Goal: Information Seeking & Learning: Check status

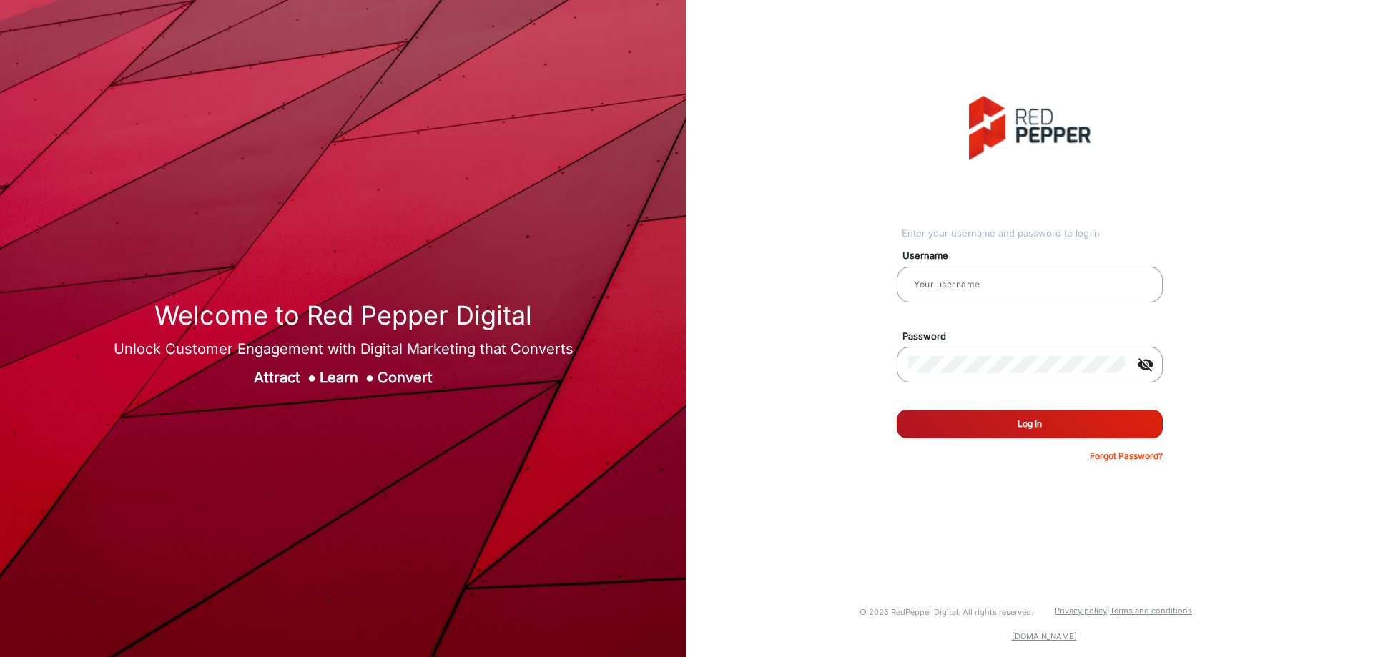
type input "CSTeam_Briefing Form"
click at [995, 418] on button "Log In" at bounding box center [1030, 424] width 266 height 29
click at [971, 427] on button "Log In" at bounding box center [1030, 424] width 266 height 29
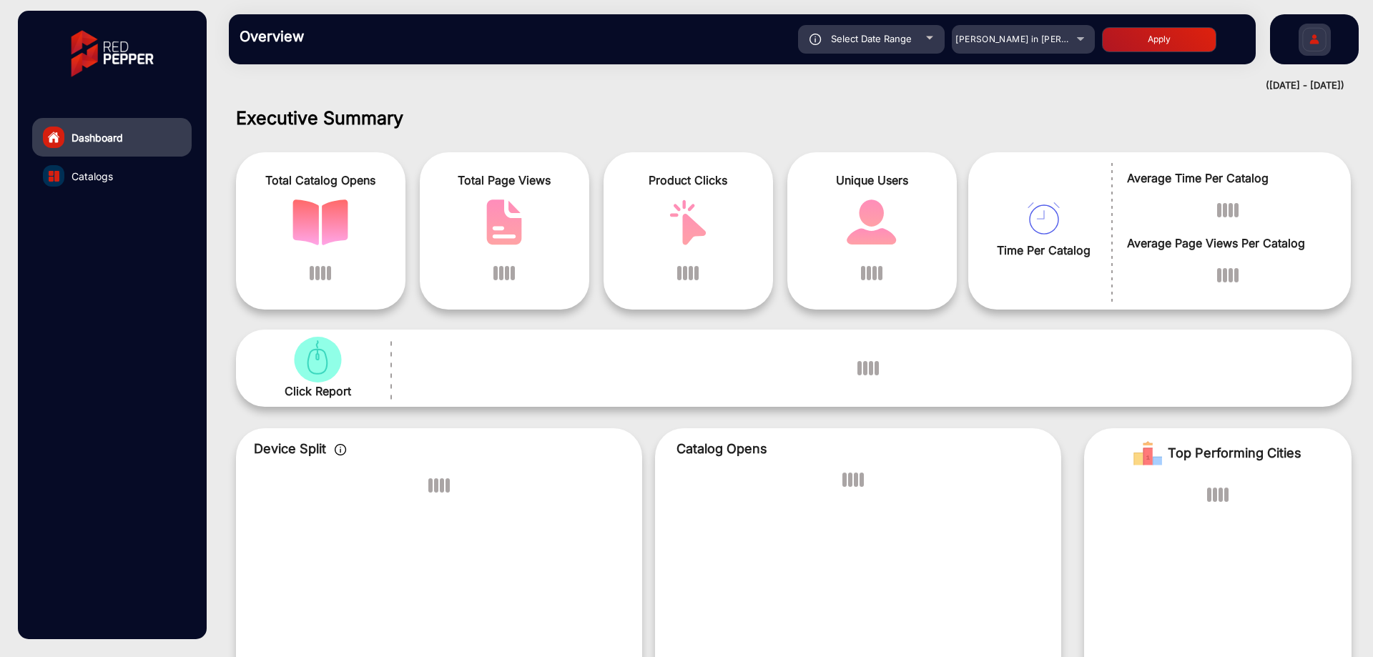
scroll to position [11, 0]
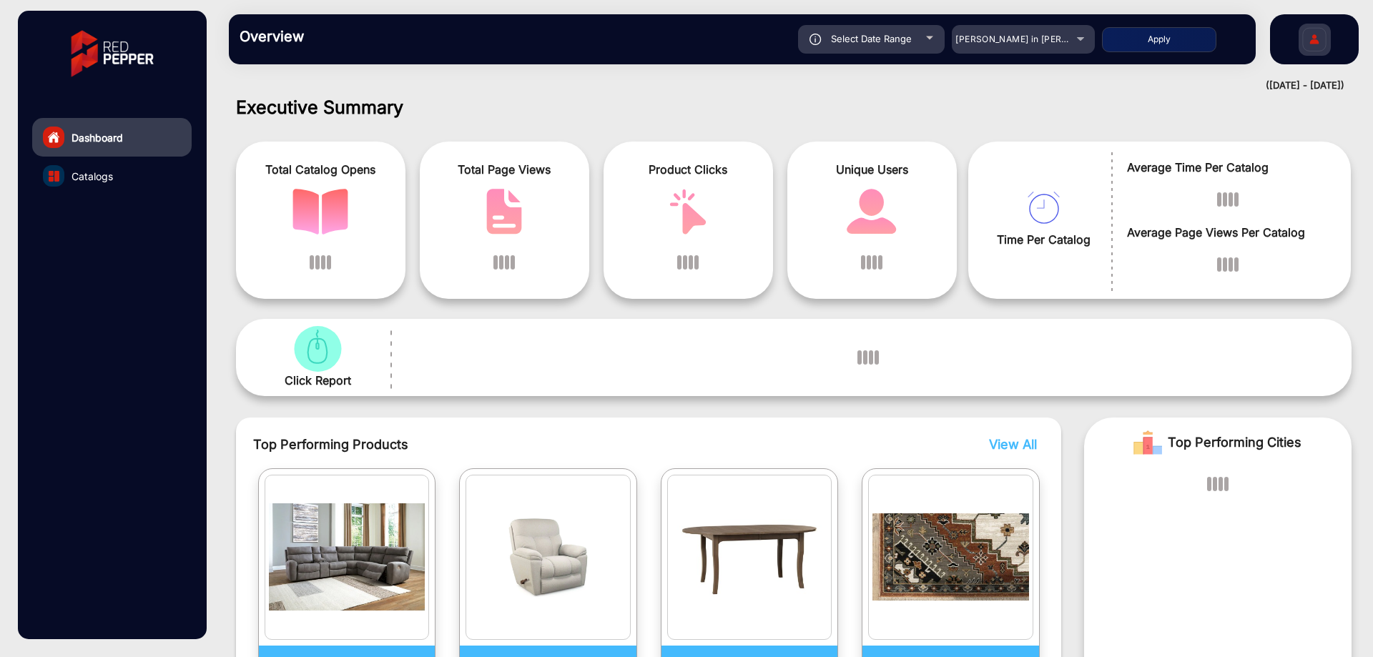
click at [1008, 54] on div "Overview Reports Understand what makes your customers tick and learn how they a…" at bounding box center [742, 39] width 1027 height 50
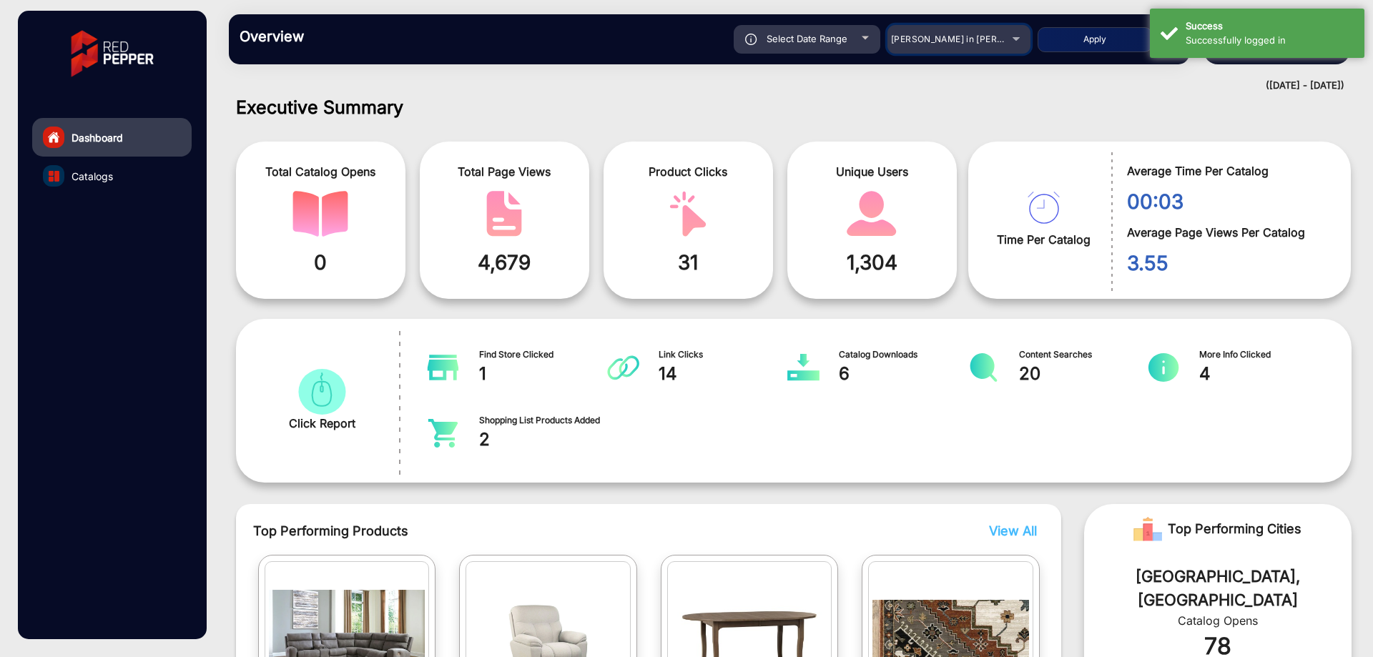
click at [968, 44] on div "[PERSON_NAME] in [PERSON_NAME]" at bounding box center [948, 39] width 114 height 17
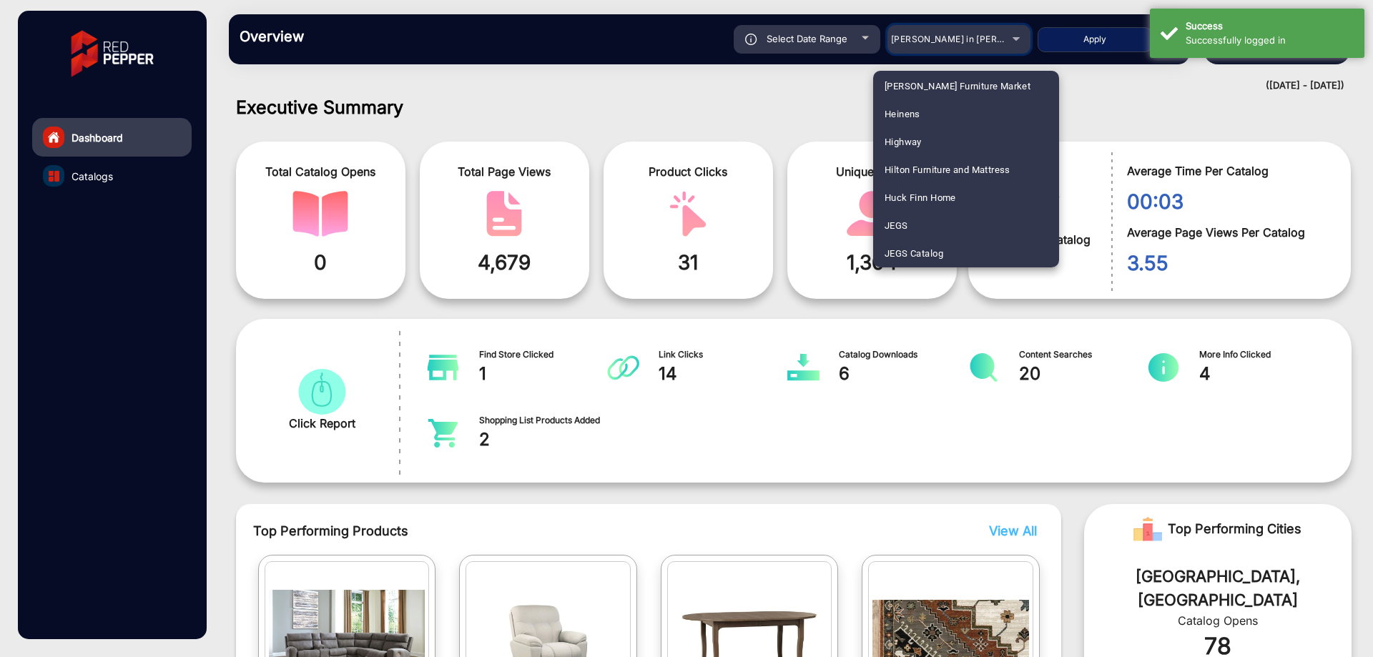
scroll to position [2013, 0]
click at [950, 118] on mat-option "Heinens" at bounding box center [966, 113] width 186 height 28
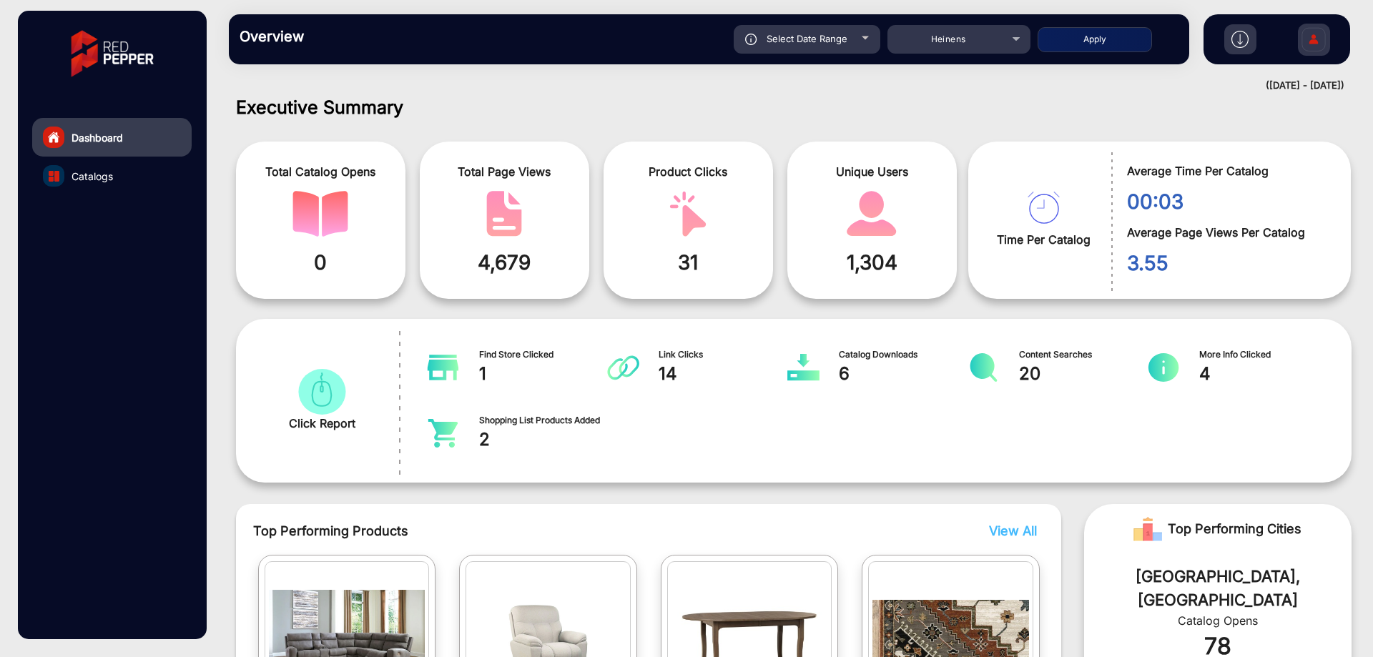
click at [805, 49] on div "Select Date Range" at bounding box center [807, 39] width 147 height 29
type input "[DATE]"
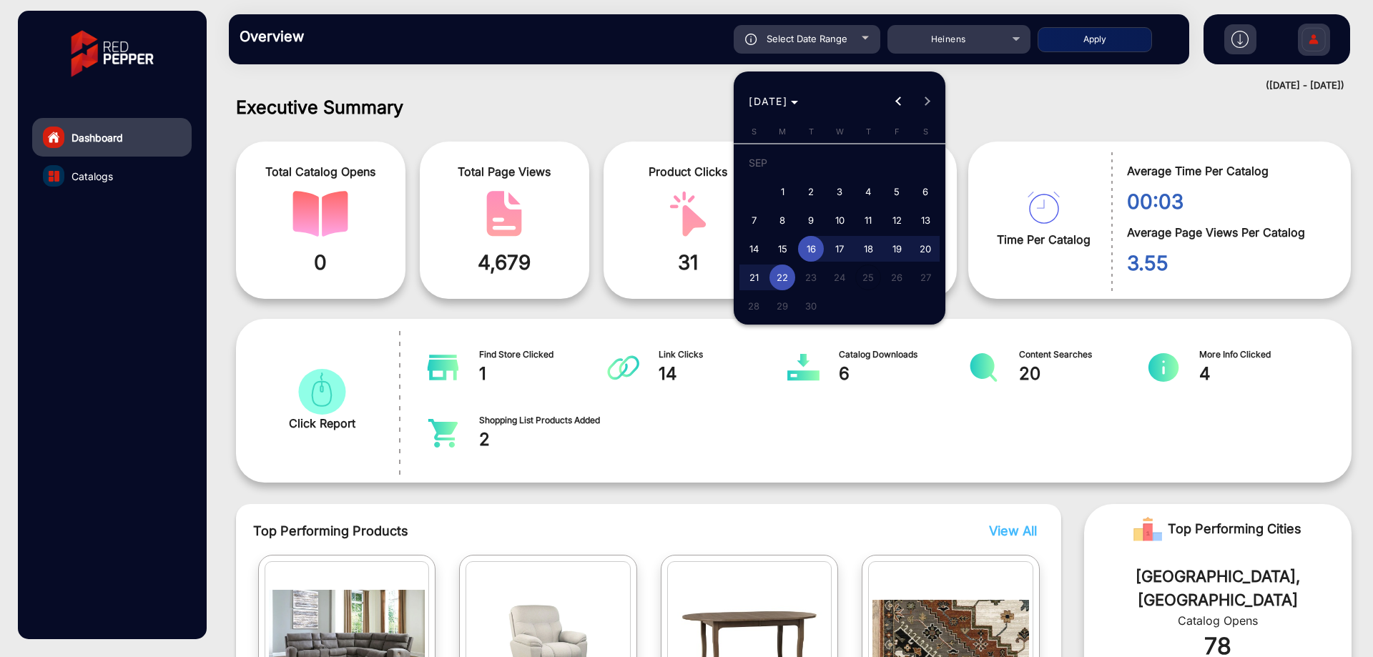
click at [782, 197] on span "1" at bounding box center [782, 192] width 26 height 26
type input "[DATE]"
click at [812, 303] on span "30" at bounding box center [811, 306] width 26 height 26
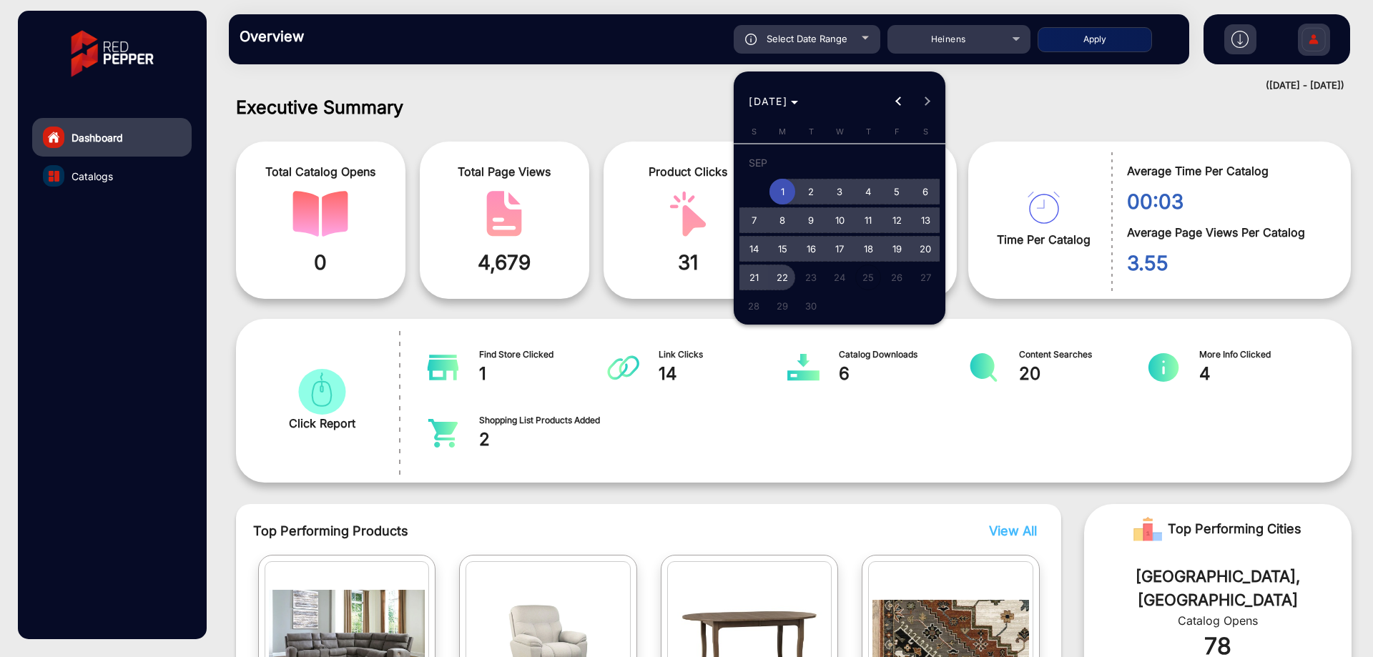
click at [783, 279] on span "22" at bounding box center [782, 278] width 26 height 26
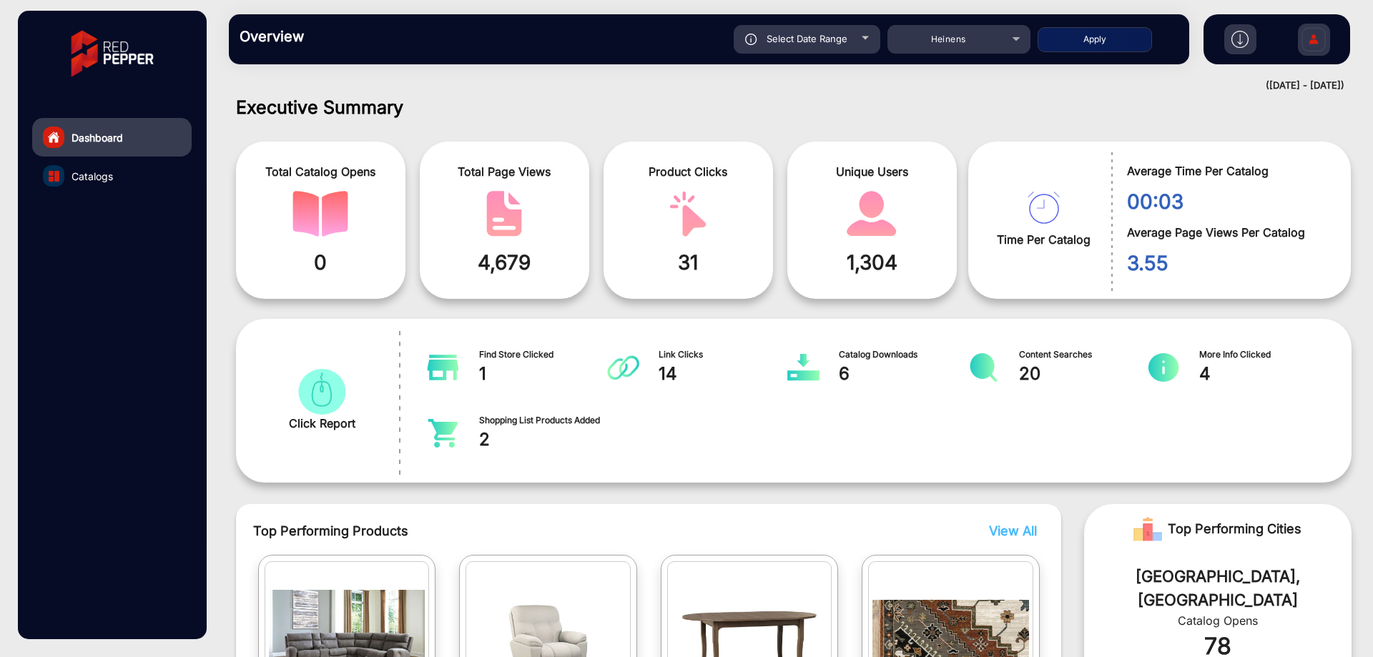
type input "[DATE]"
click at [1112, 42] on button "Apply" at bounding box center [1095, 39] width 114 height 25
type input "[DATE]"
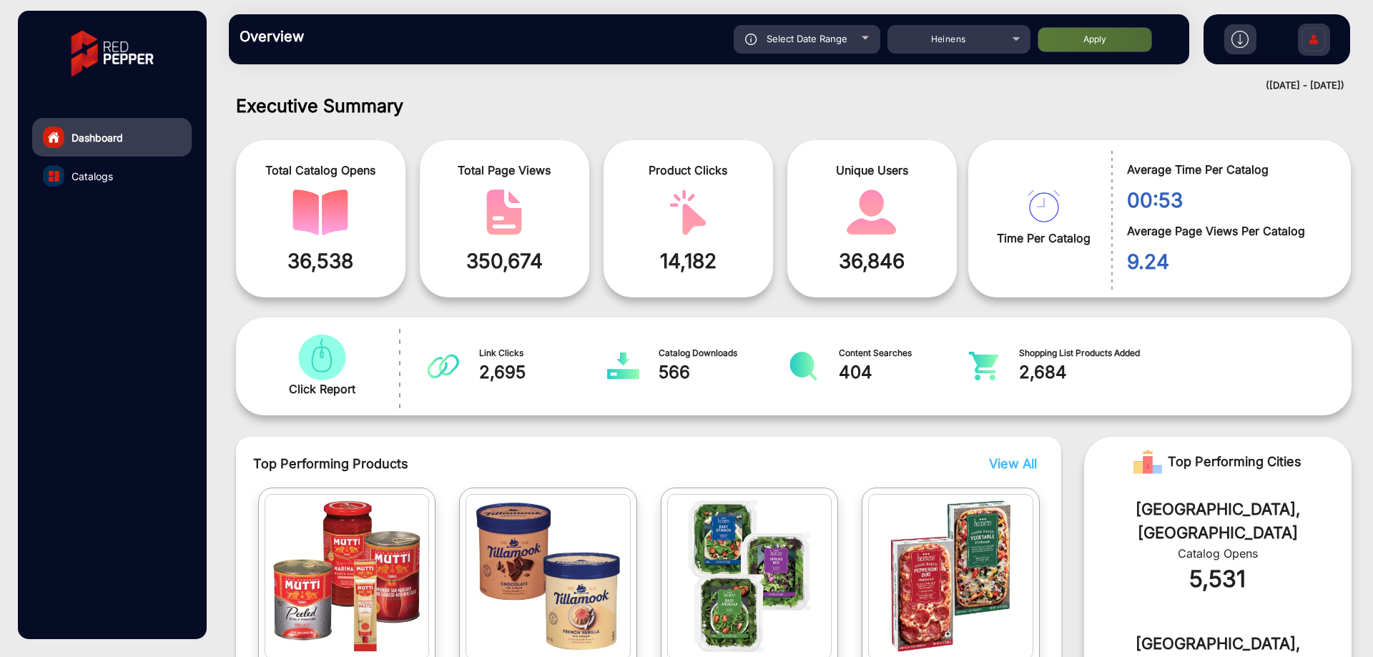
scroll to position [0, 0]
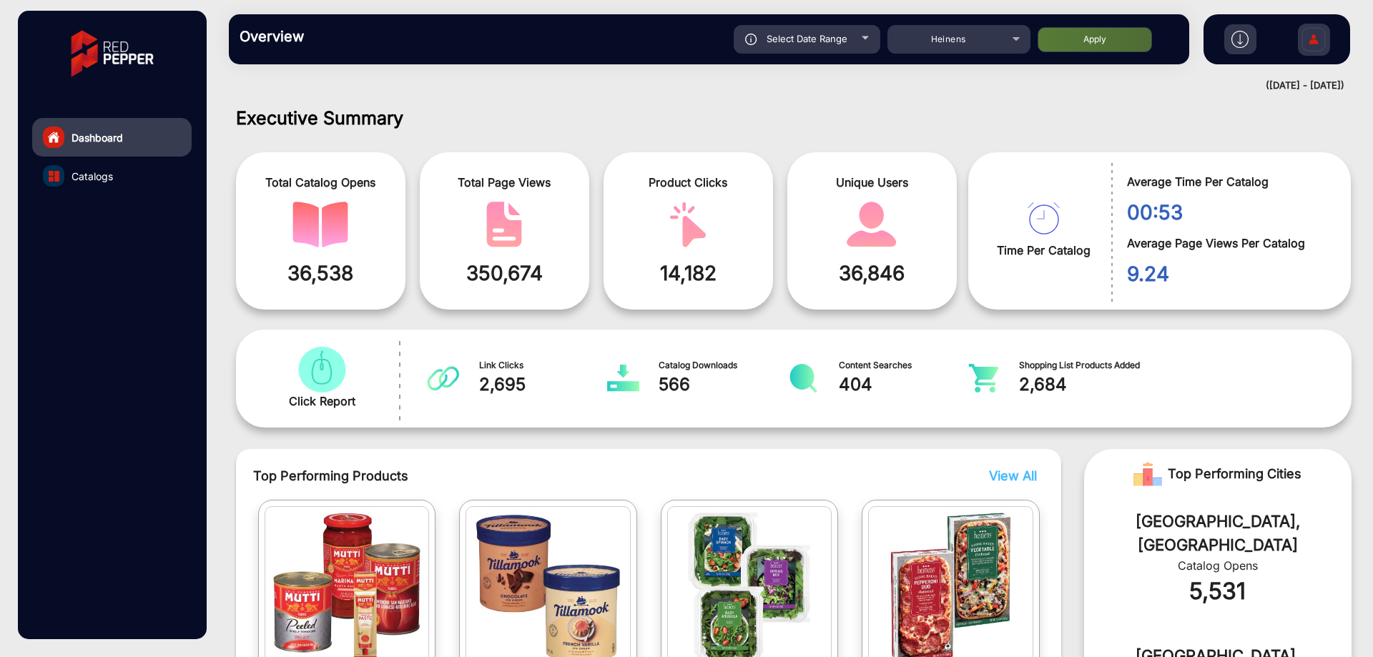
click at [134, 173] on link "Catalogs" at bounding box center [111, 176] width 159 height 39
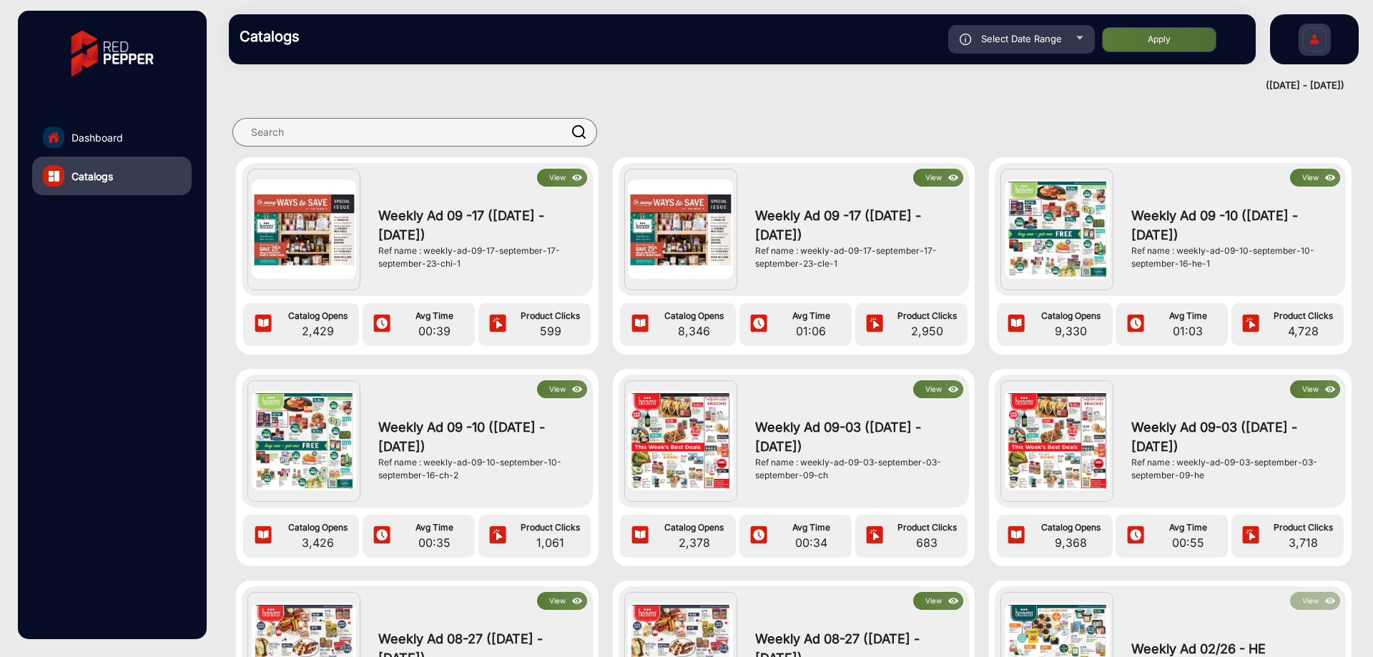
scroll to position [23, 0]
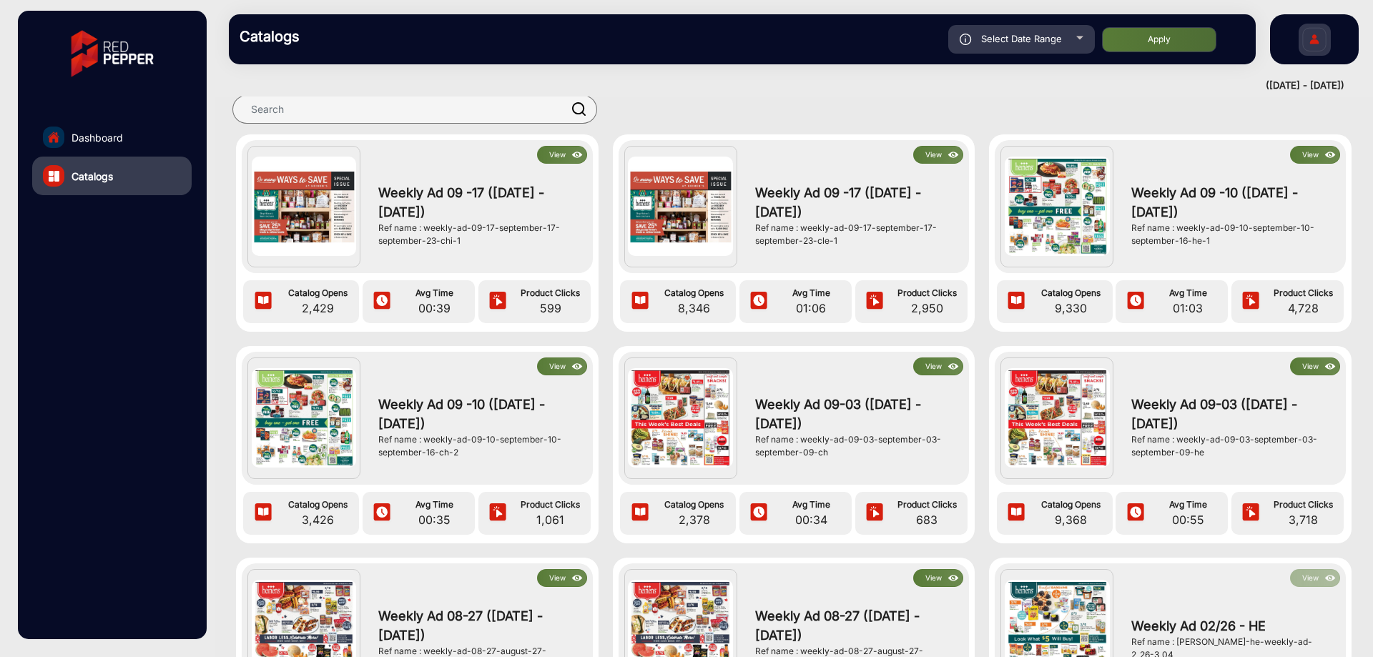
click at [935, 365] on button "View" at bounding box center [938, 367] width 50 height 18
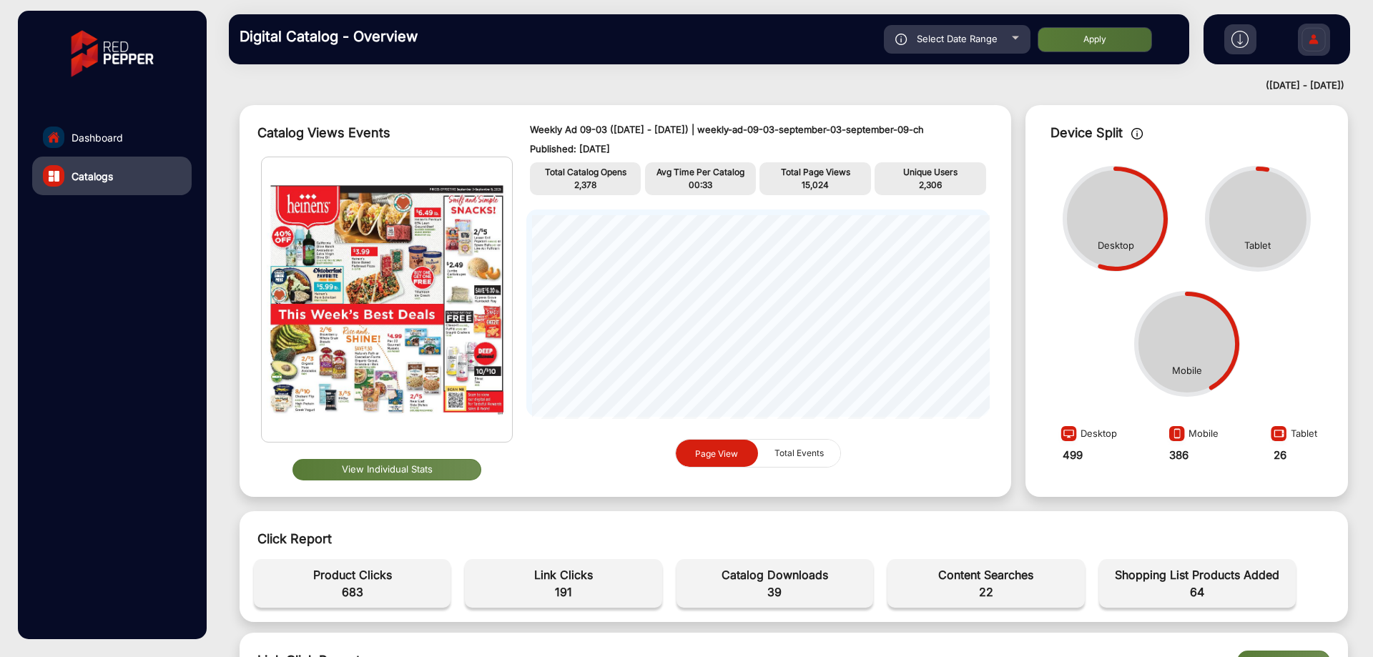
scroll to position [36, 0]
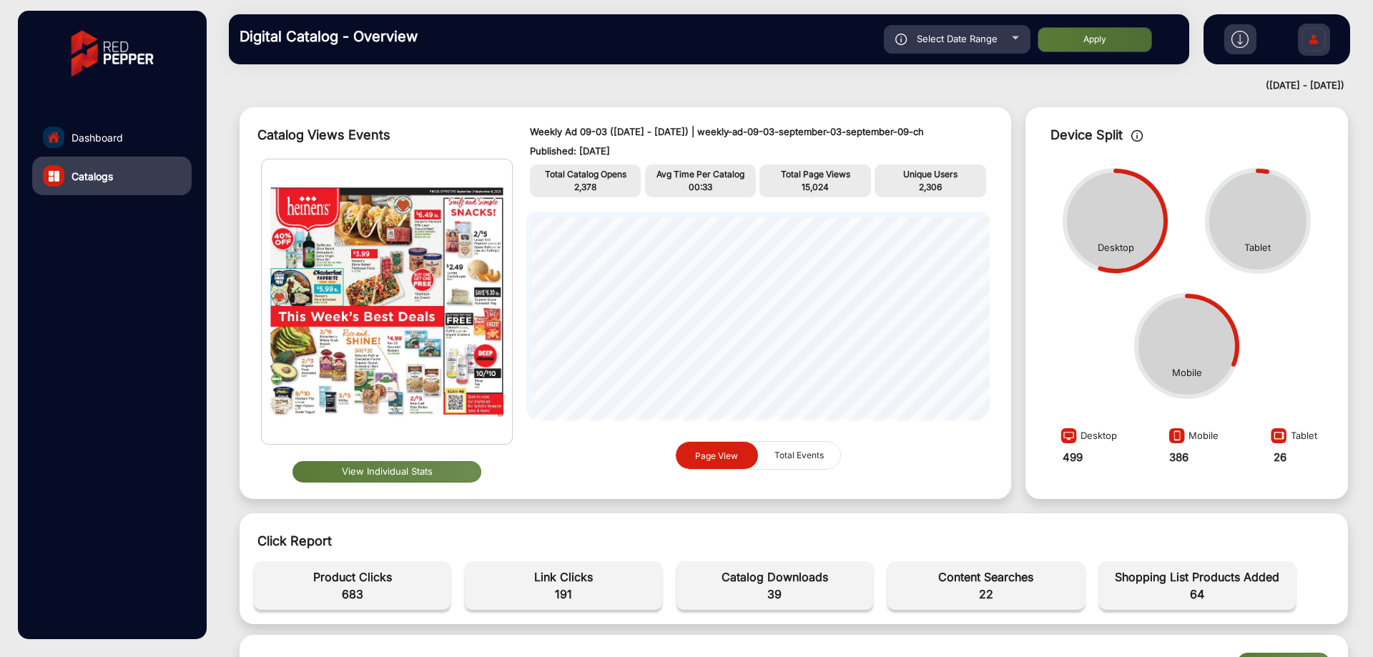
click at [978, 41] on span "Select Date Range" at bounding box center [957, 38] width 81 height 11
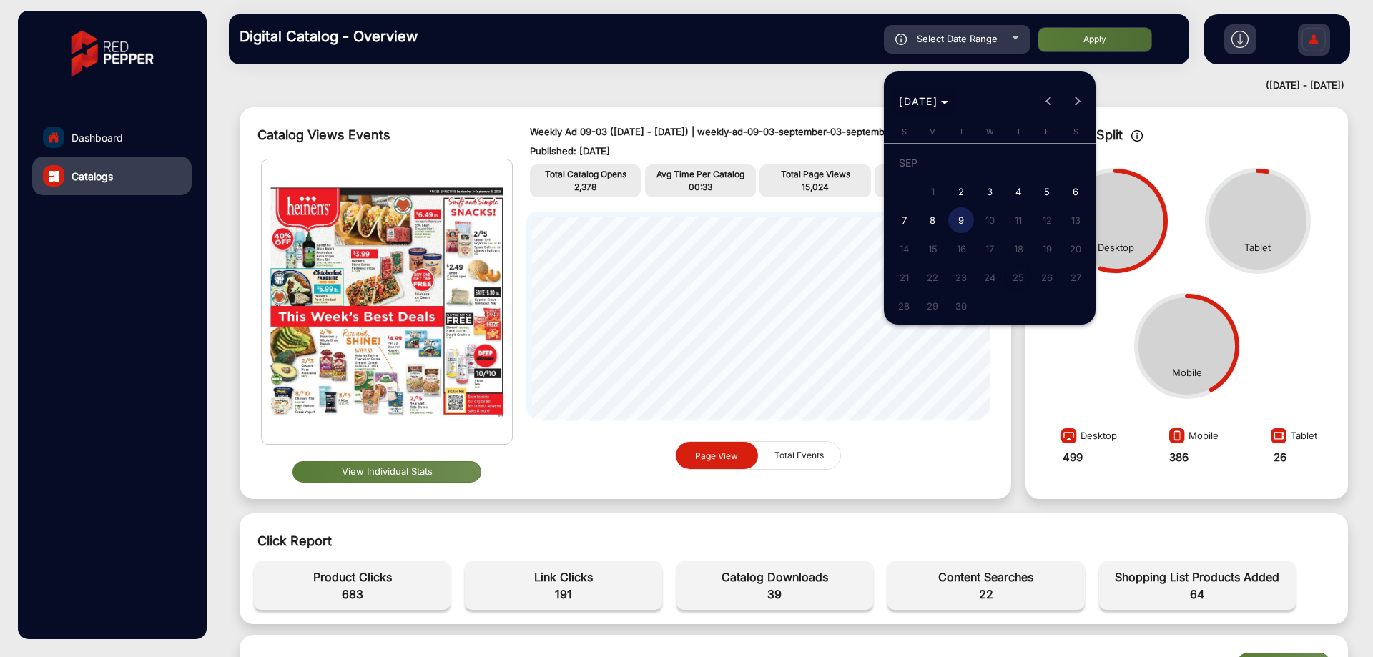
click at [954, 105] on span "Choose month and year" at bounding box center [923, 101] width 61 height 34
click at [1073, 284] on span "2025" at bounding box center [1065, 289] width 45 height 26
click at [920, 233] on span "SEP" at bounding box center [914, 232] width 45 height 26
click at [1049, 88] on div "[DATE] [DATE]" at bounding box center [989, 101] width 205 height 29
click at [1048, 99] on div "[DATE] [DATE]" at bounding box center [989, 101] width 205 height 29
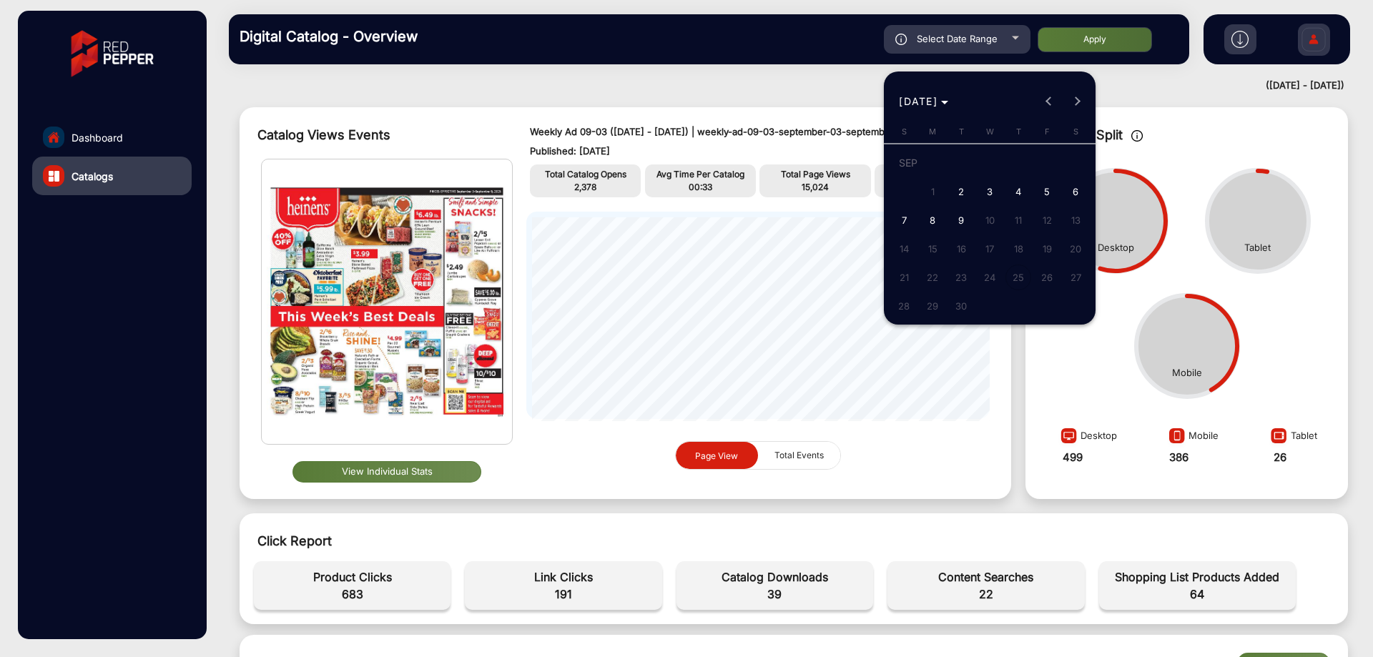
click at [1051, 107] on div "[DATE] [DATE]" at bounding box center [989, 101] width 205 height 29
drag, startPoint x: 1050, startPoint y: 102, endPoint x: 1021, endPoint y: 101, distance: 29.3
click at [1049, 101] on div "[DATE] [DATE]" at bounding box center [989, 101] width 205 height 29
click at [1050, 99] on div "[DATE] [DATE]" at bounding box center [989, 101] width 205 height 29
click at [1048, 106] on div "[DATE] [DATE]" at bounding box center [989, 101] width 205 height 29
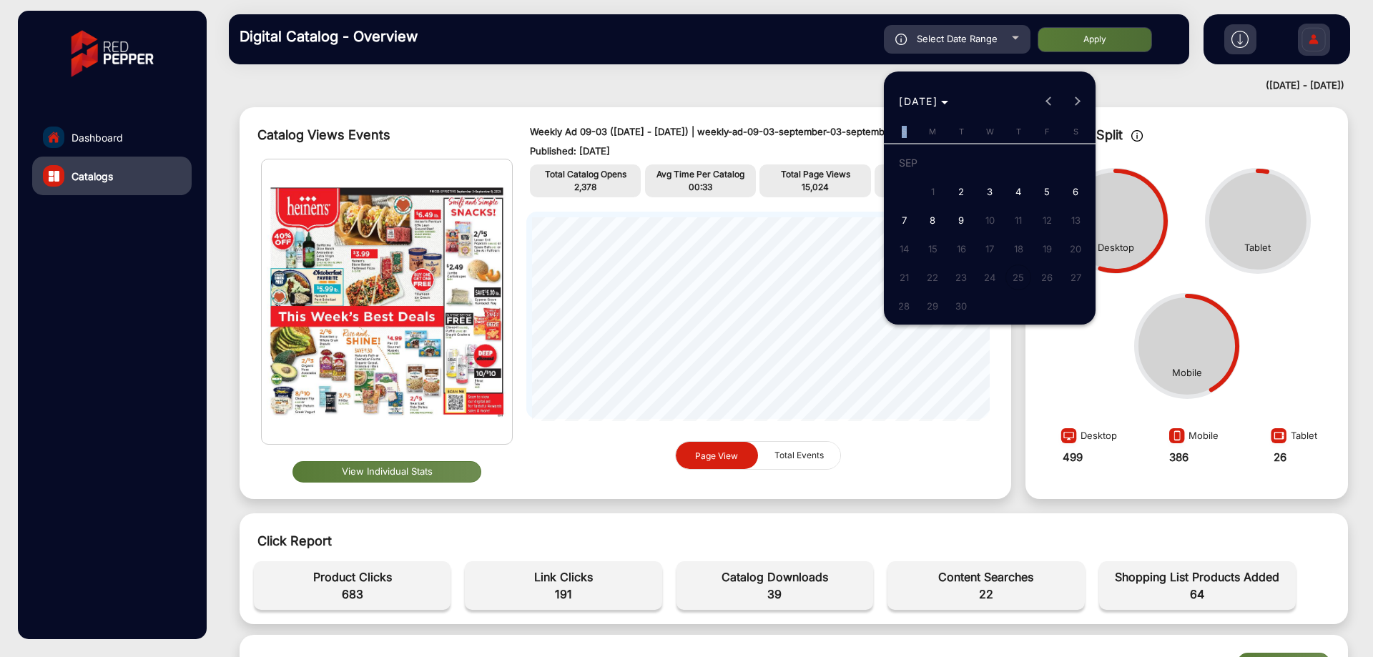
click at [1050, 104] on div "[DATE] [DATE]" at bounding box center [989, 101] width 205 height 29
click at [1051, 103] on div "[DATE] [DATE]" at bounding box center [989, 101] width 205 height 29
click at [1047, 93] on div "[DATE] [DATE]" at bounding box center [989, 101] width 205 height 29
click at [122, 134] on div at bounding box center [686, 328] width 1373 height 657
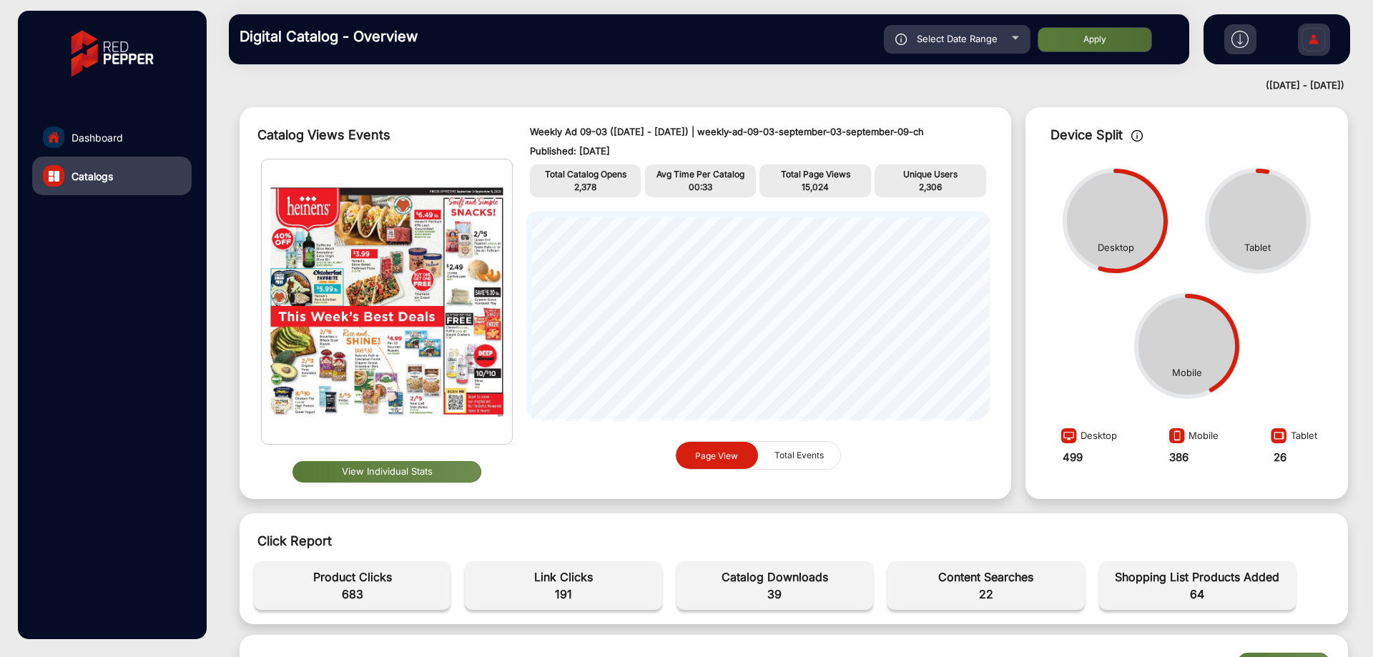
click at [127, 136] on link "Dashboard" at bounding box center [111, 137] width 159 height 39
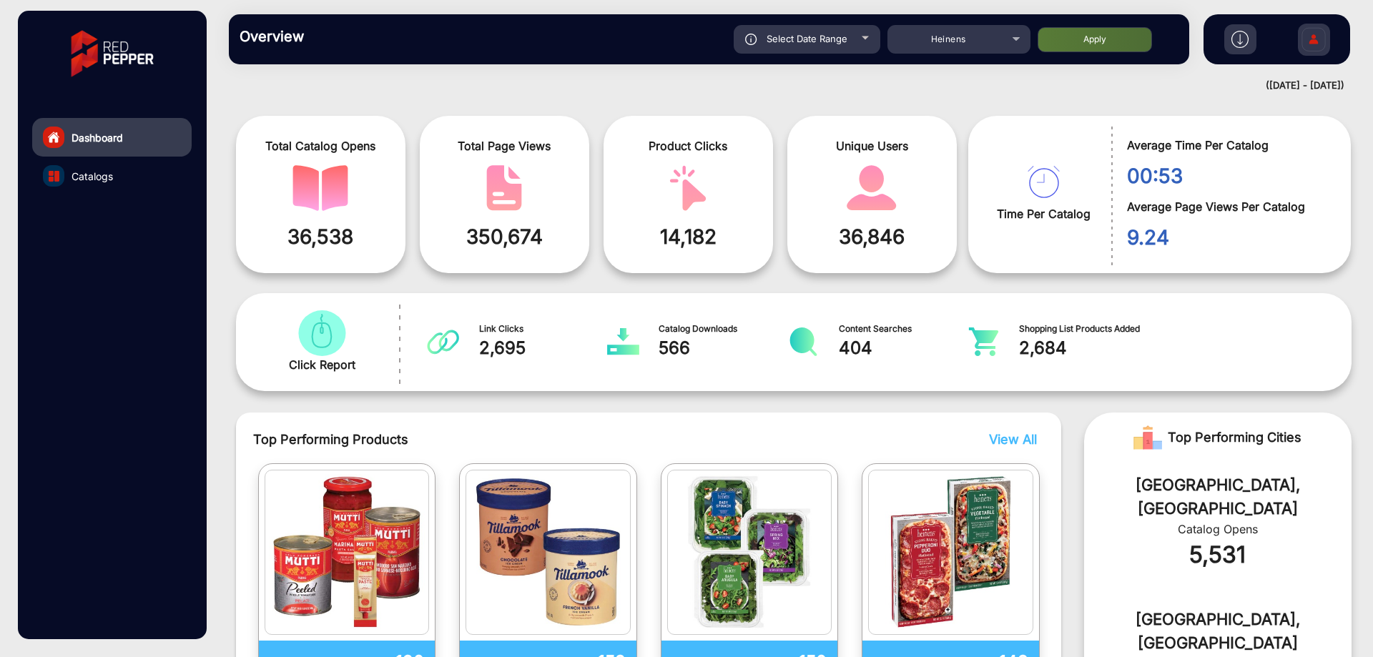
scroll to position [11, 0]
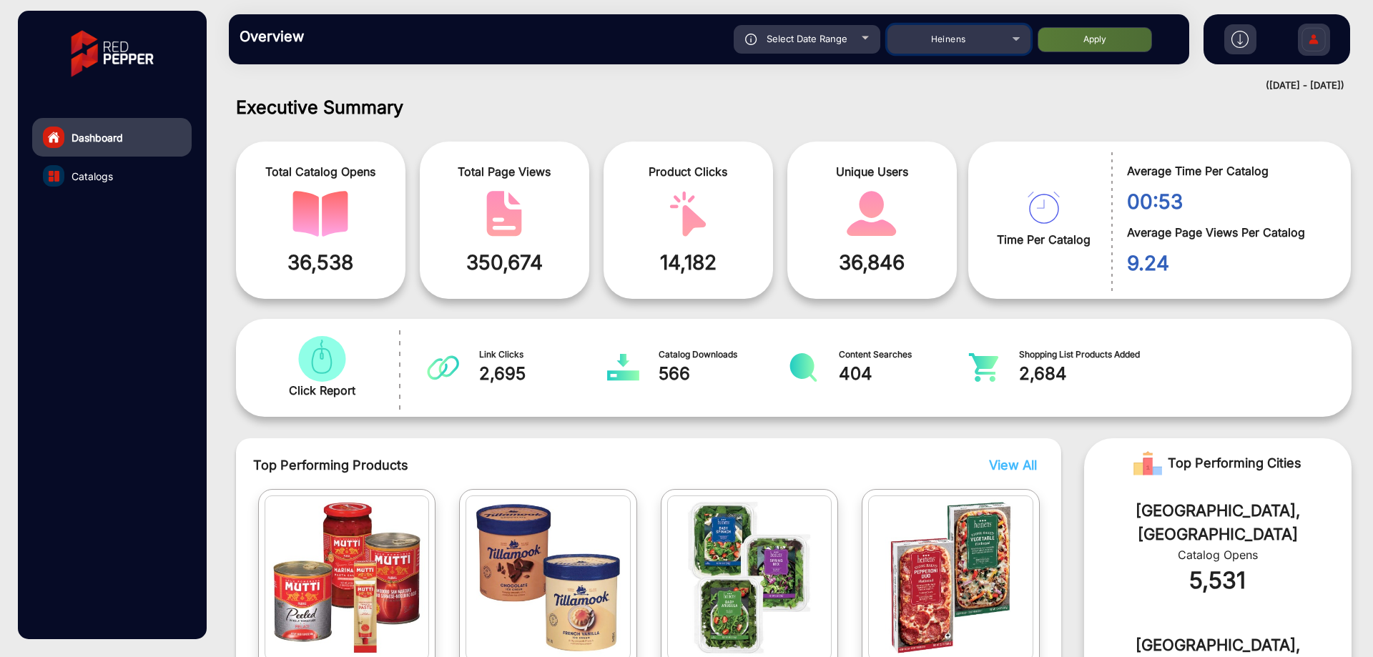
click at [965, 39] on span "Heinens" at bounding box center [948, 39] width 35 height 11
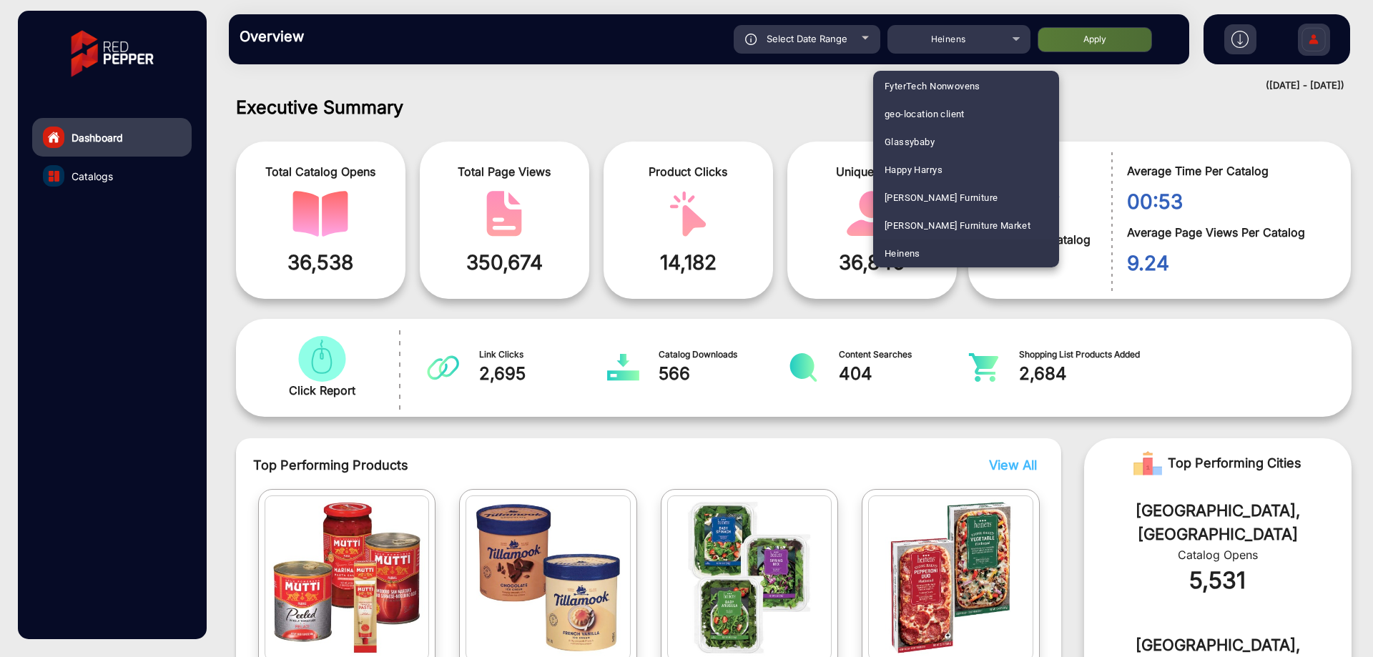
click at [834, 34] on div at bounding box center [686, 328] width 1373 height 657
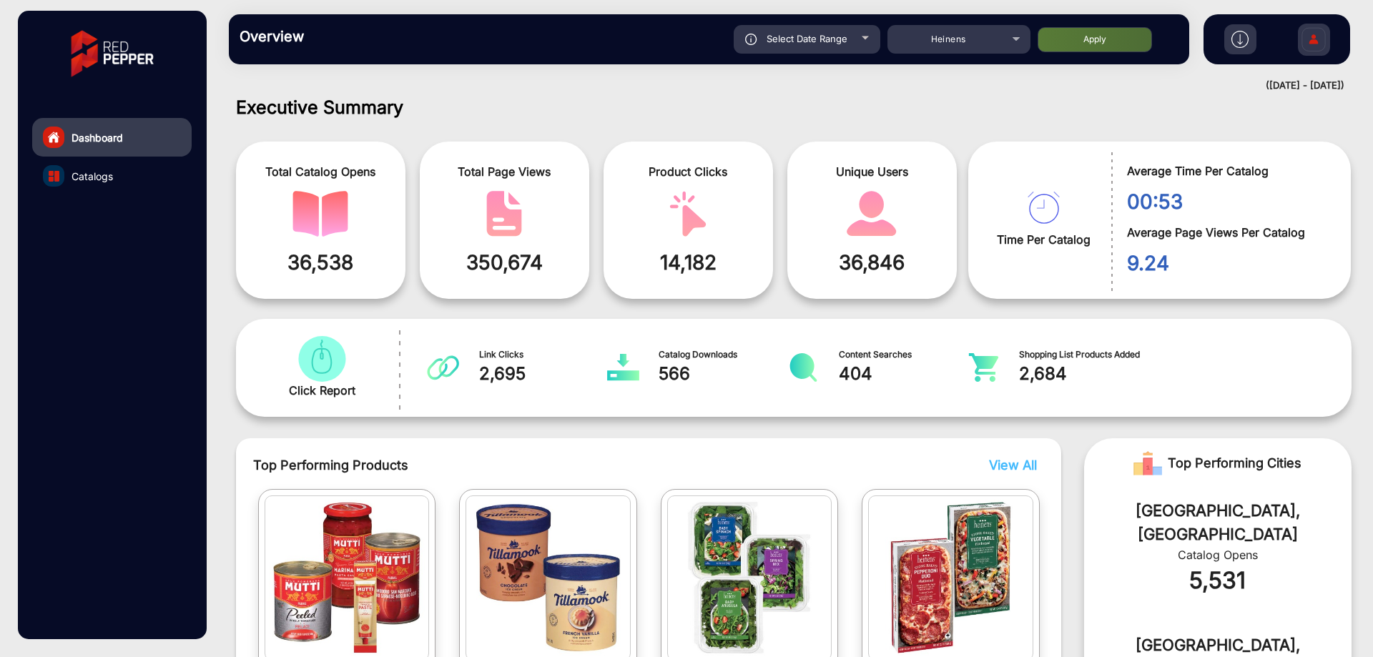
click at [832, 41] on span "Select Date Range" at bounding box center [807, 38] width 81 height 11
type input "[DATE]"
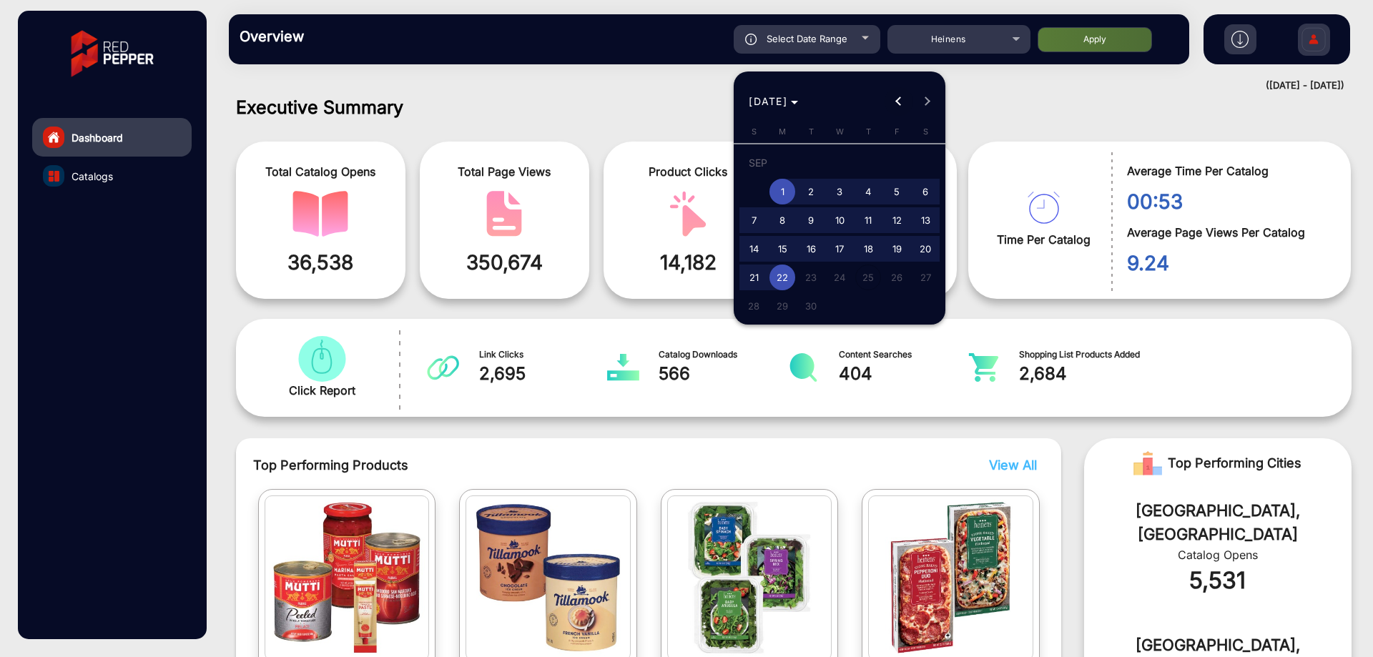
click at [892, 97] on span "Previous month" at bounding box center [899, 101] width 29 height 29
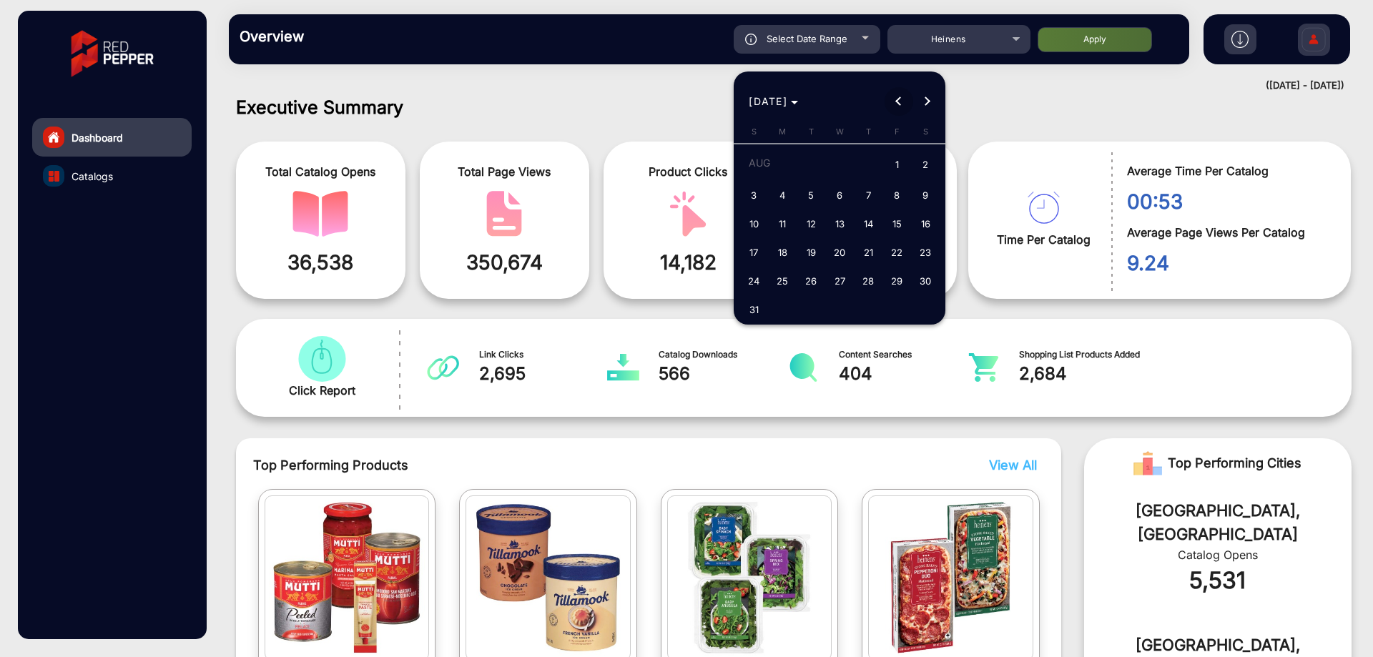
click at [897, 99] on button "Previous month" at bounding box center [899, 101] width 29 height 29
click at [895, 100] on button "Previous month" at bounding box center [899, 101] width 29 height 29
click at [752, 189] on span "1" at bounding box center [754, 192] width 26 height 26
type input "[DATE]"
click at [920, 100] on span "Next month" at bounding box center [927, 101] width 29 height 29
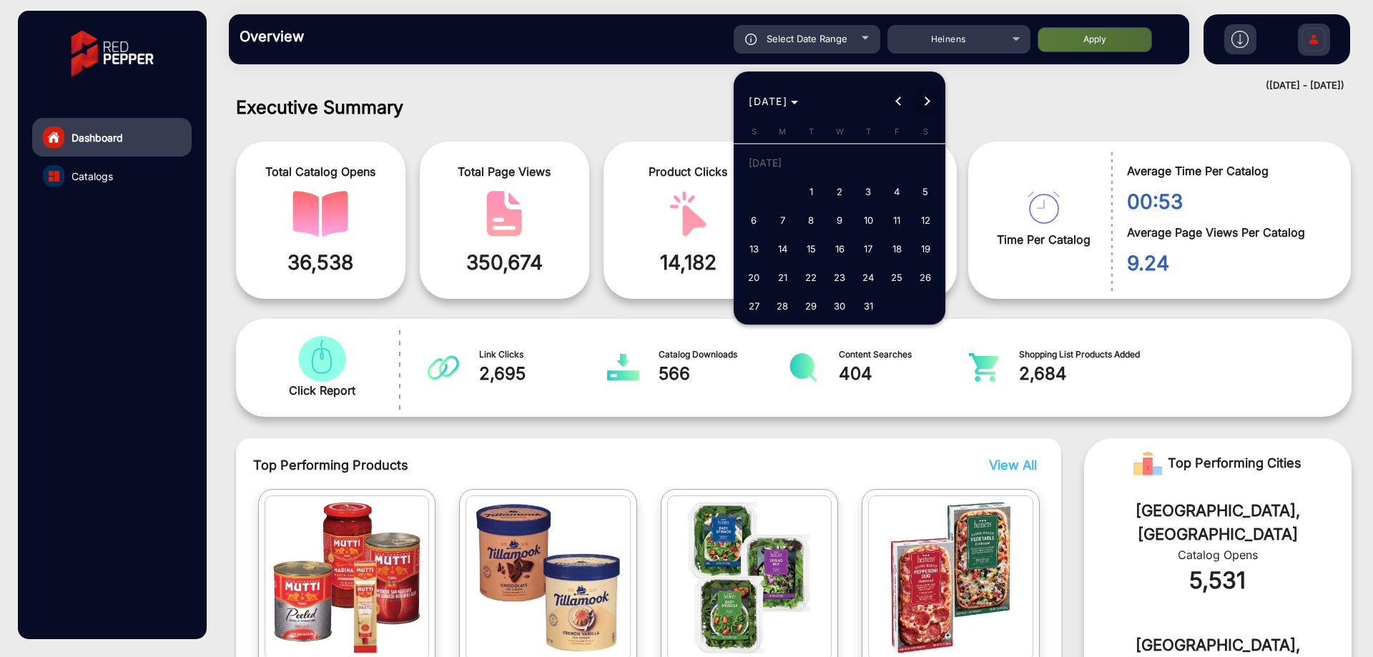
click at [920, 100] on span "Next month" at bounding box center [927, 101] width 29 height 29
click at [927, 97] on span "Next month" at bounding box center [927, 101] width 29 height 29
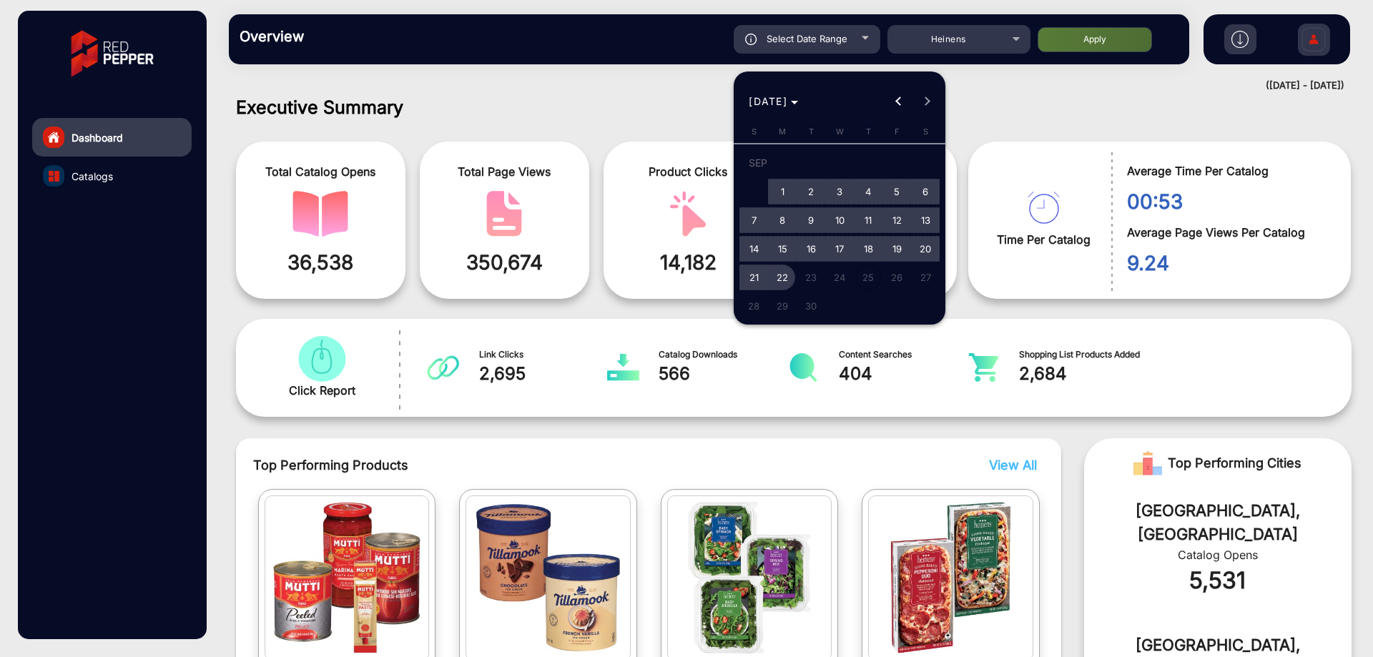
click at [790, 272] on span "22" at bounding box center [782, 278] width 26 height 26
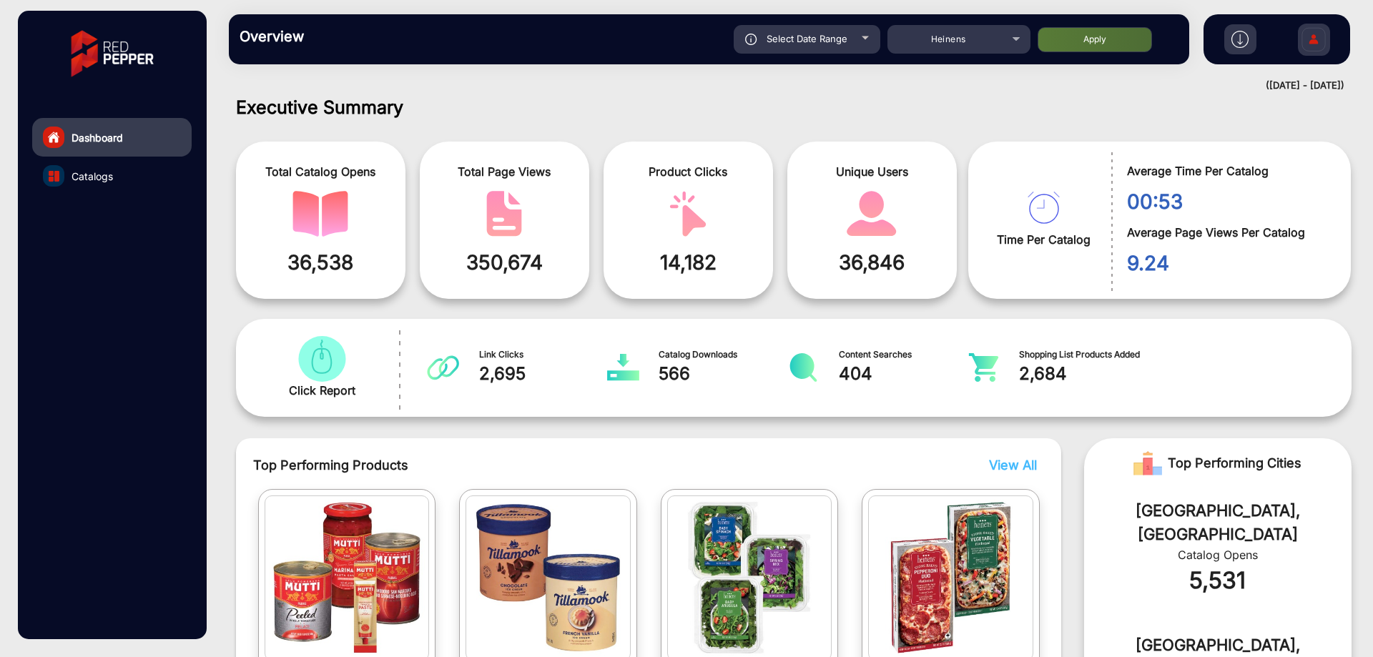
type input "[DATE]"
click at [1070, 36] on button "Apply" at bounding box center [1095, 39] width 114 height 25
type input "[DATE]"
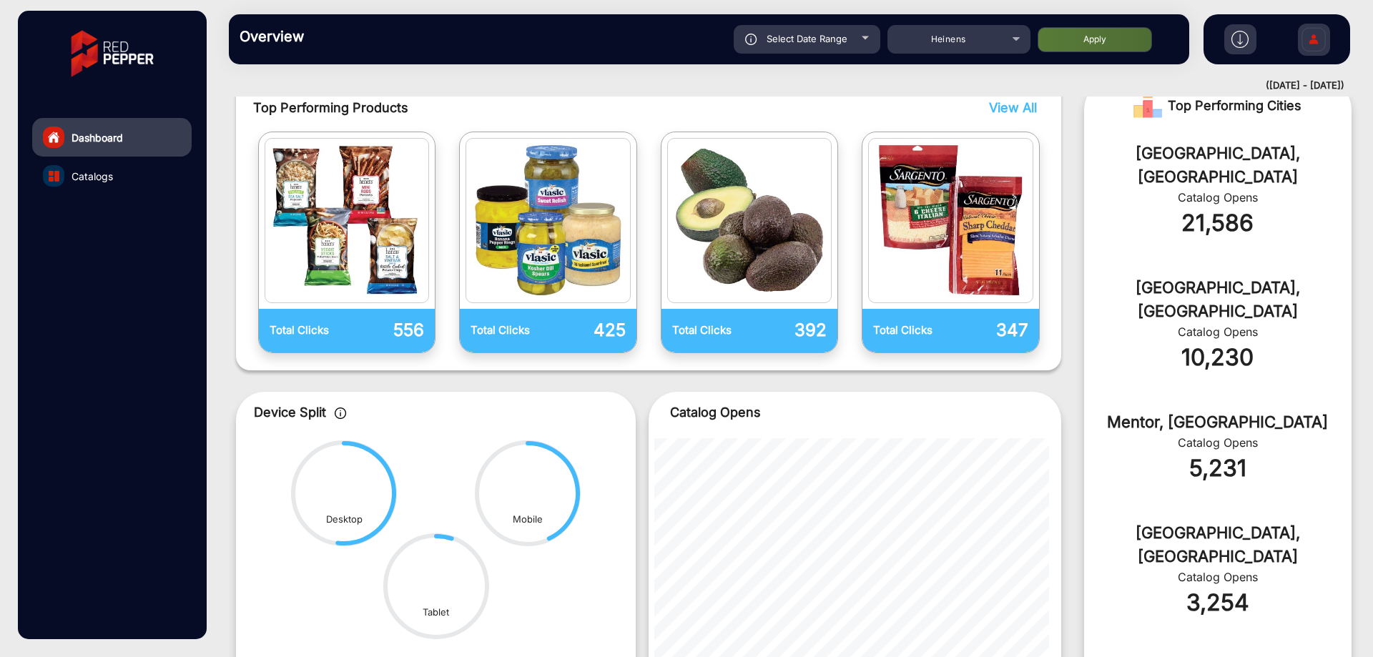
scroll to position [11, 0]
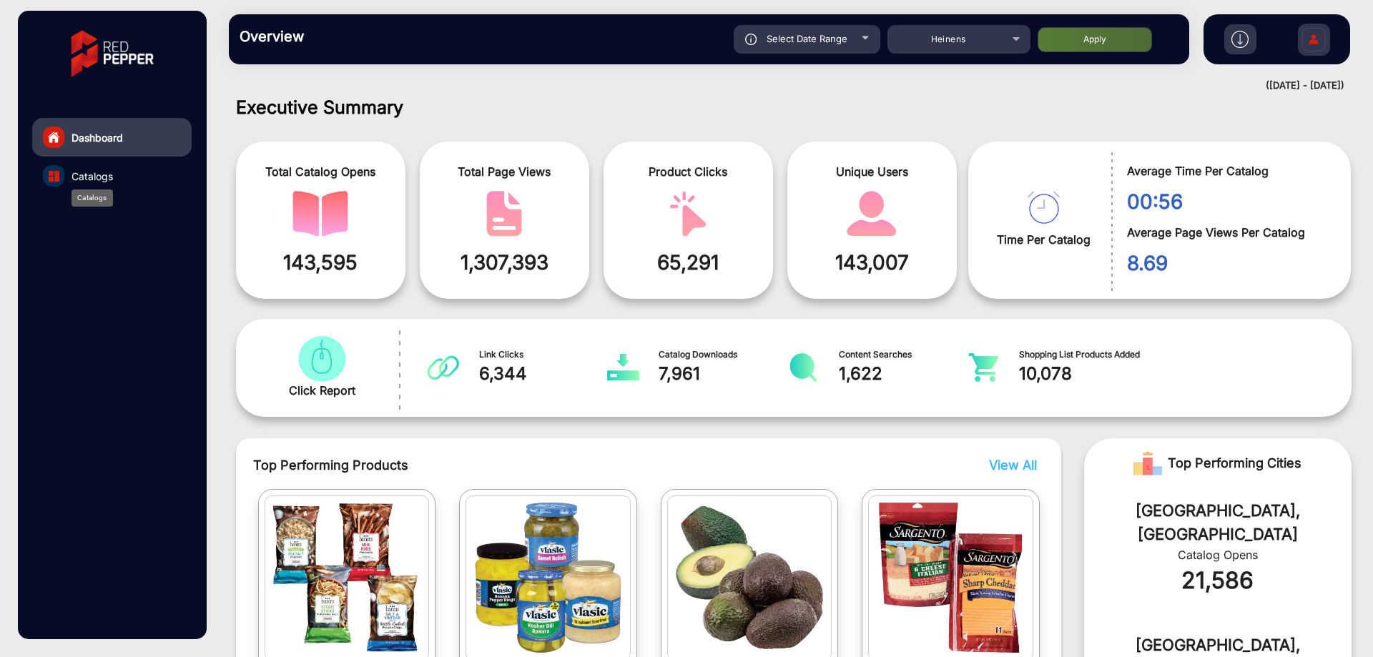
click at [72, 179] on span "Catalogs" at bounding box center [92, 176] width 41 height 15
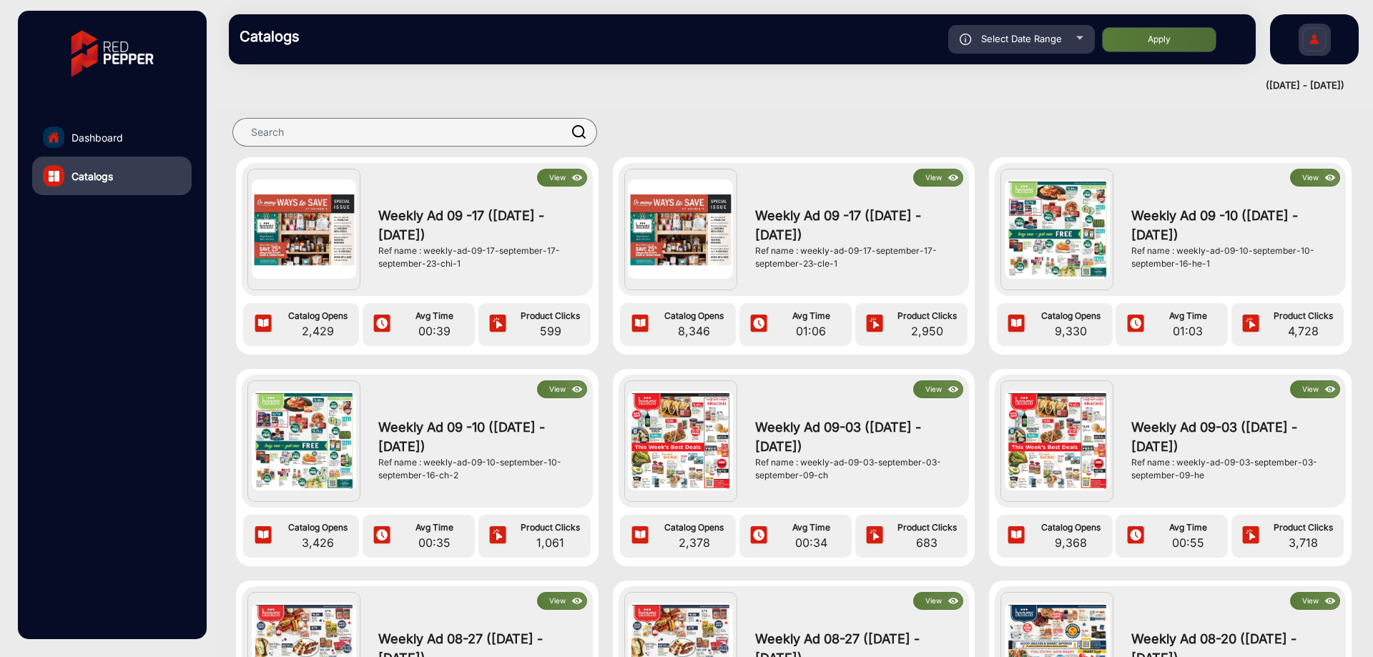
click at [556, 385] on button "View" at bounding box center [562, 389] width 50 height 18
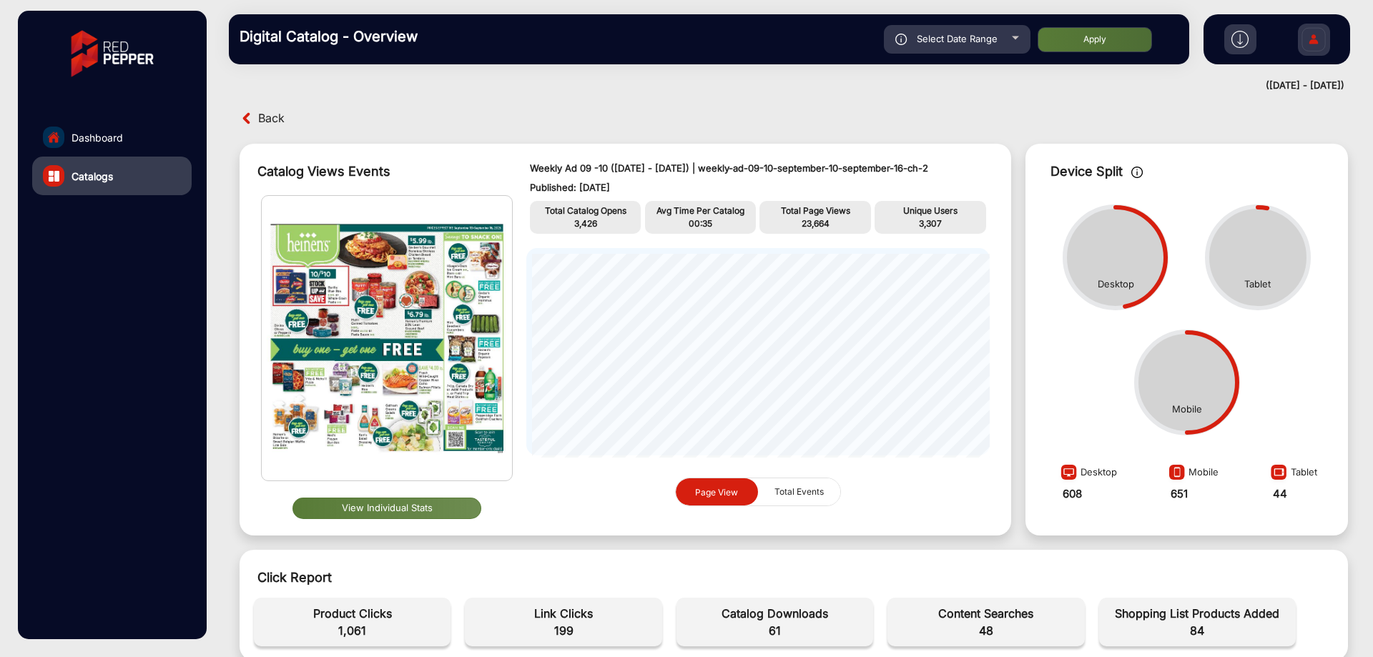
click at [422, 500] on button "View Individual Stats" at bounding box center [386, 508] width 189 height 21
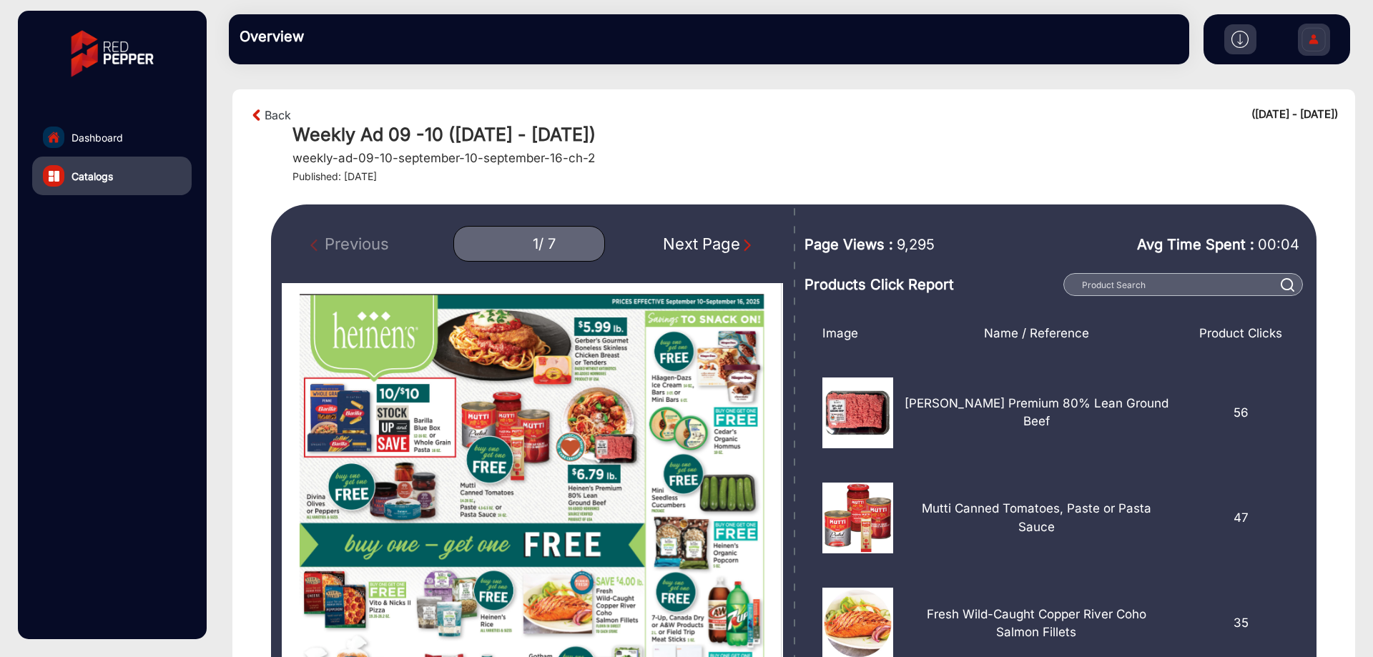
click at [929, 243] on span "9,295" at bounding box center [916, 244] width 38 height 21
click at [1269, 240] on span "00:04" at bounding box center [1278, 244] width 41 height 17
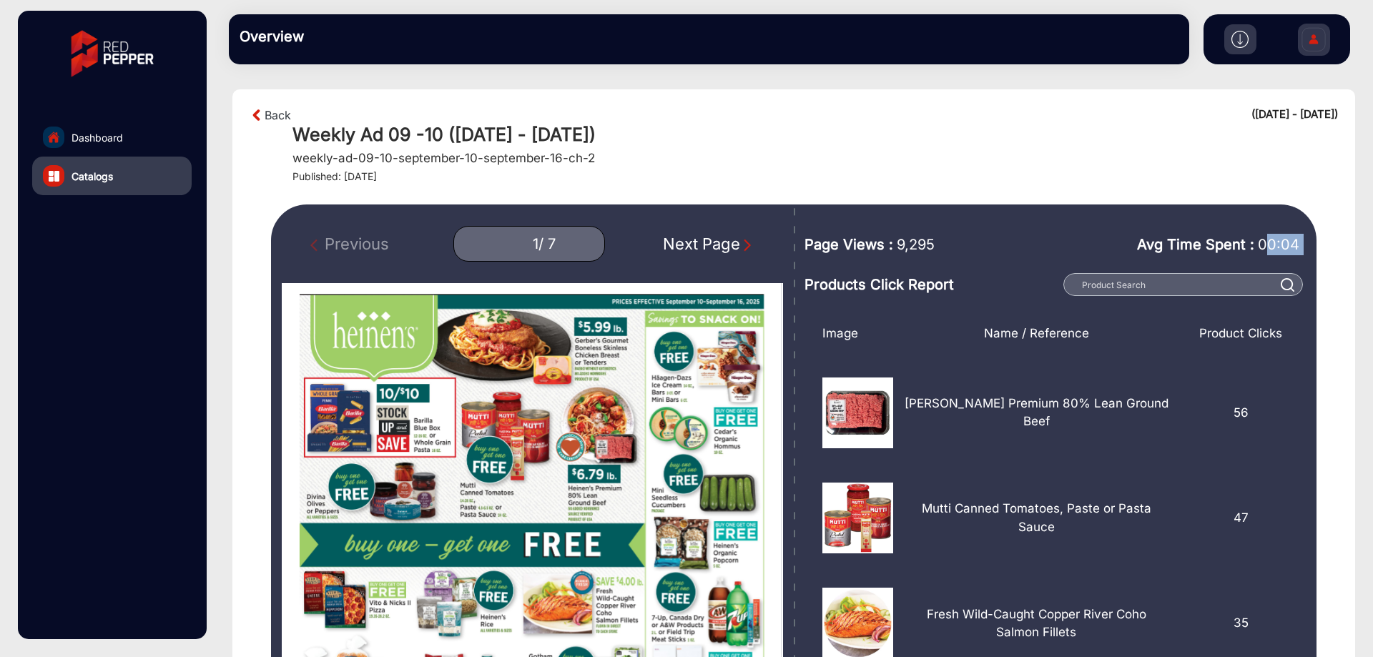
click at [1269, 240] on span "00:04" at bounding box center [1278, 244] width 41 height 17
click at [1006, 157] on div "Weekly Ad 09 -10 ([DATE] - [DATE]) weekly-ad-09-10-september-10-september-16-ch…" at bounding box center [814, 153] width 1045 height 59
click at [741, 244] on img "Next Page" at bounding box center [747, 245] width 14 height 14
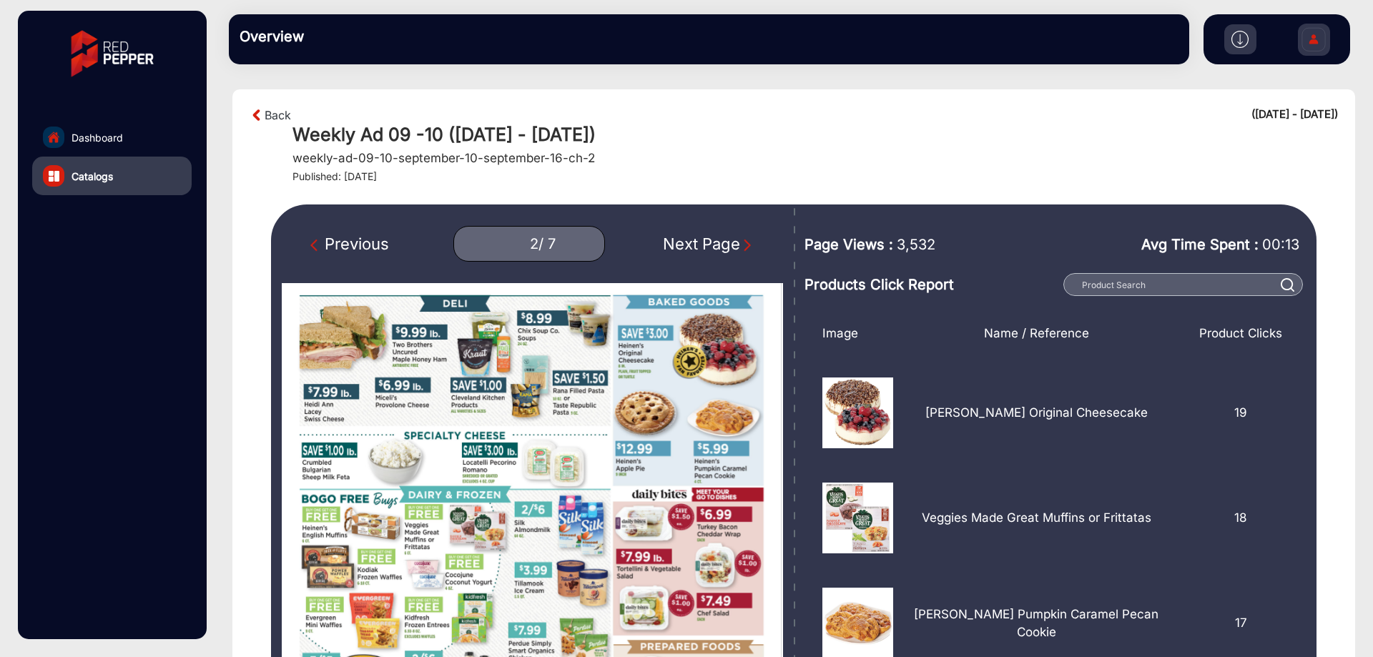
click at [741, 242] on img "Next Page" at bounding box center [747, 245] width 14 height 14
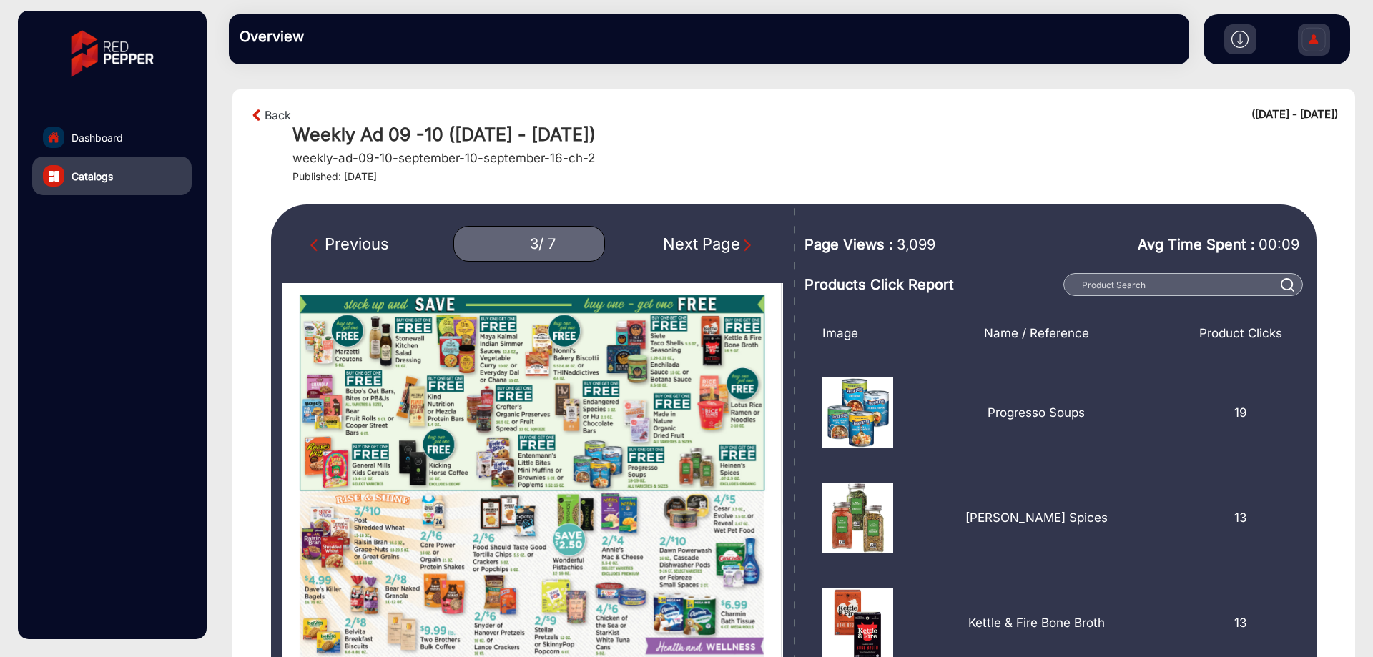
click at [742, 244] on img "Next Page" at bounding box center [747, 245] width 14 height 14
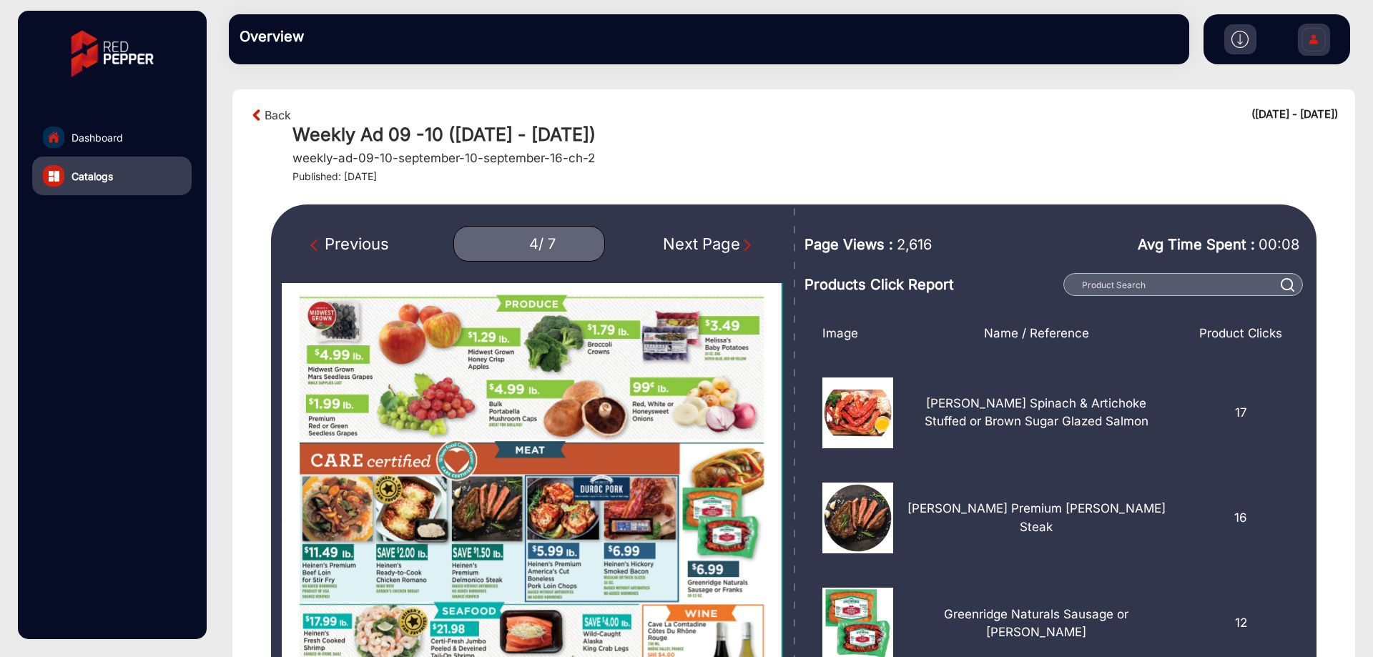
click at [742, 244] on img "Next Page" at bounding box center [747, 245] width 14 height 14
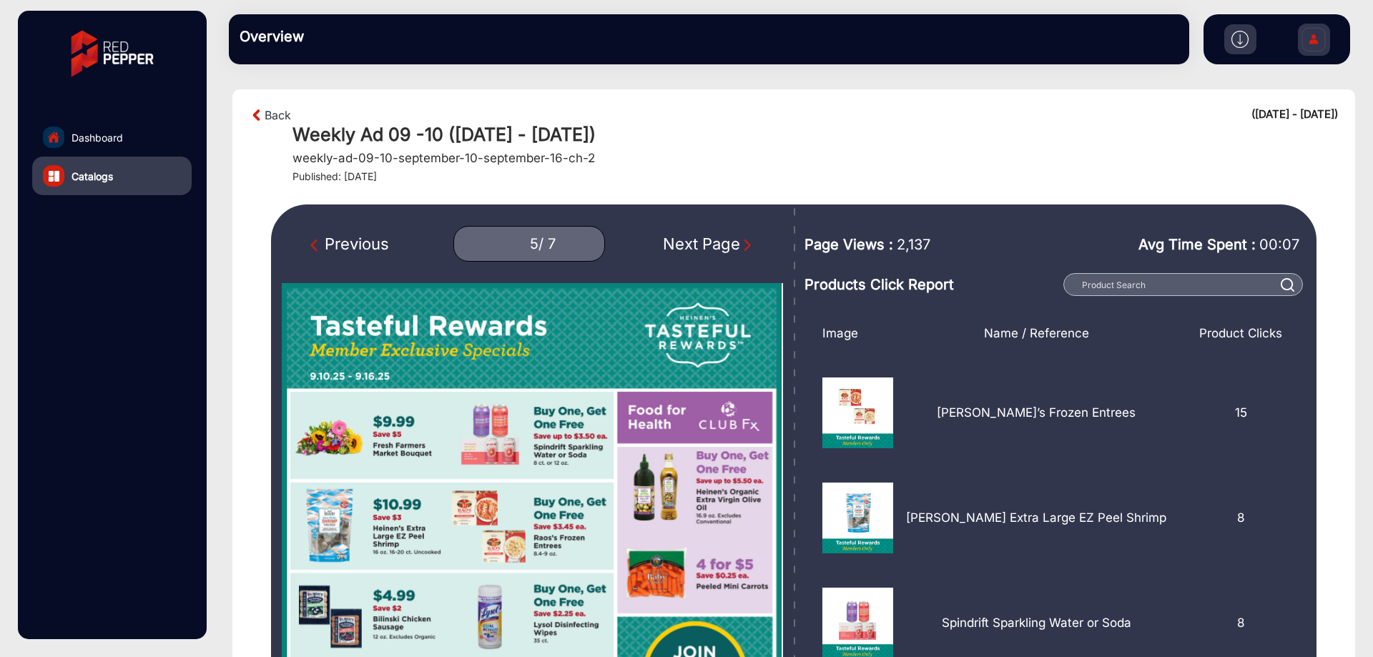
click at [742, 244] on img "Next Page" at bounding box center [747, 245] width 14 height 14
type input "6"
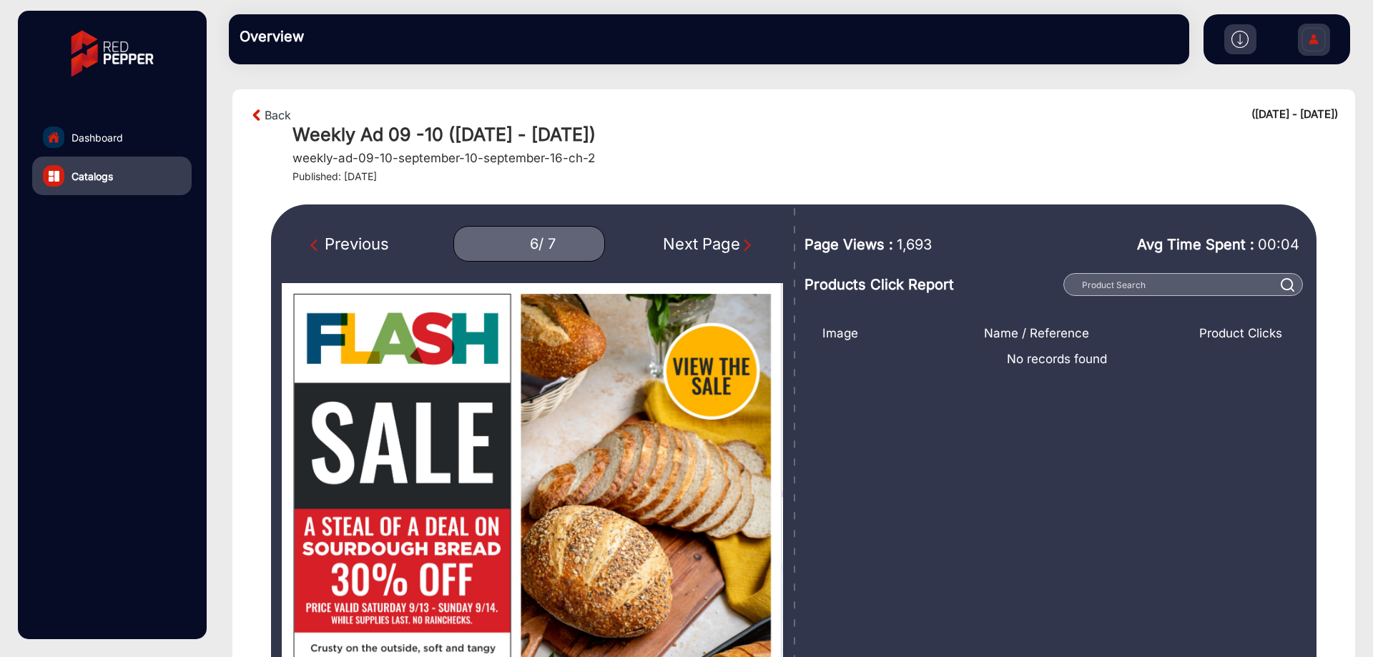
drag, startPoint x: 570, startPoint y: 164, endPoint x: 606, endPoint y: 162, distance: 36.5
click at [606, 162] on div "Weekly Ad 09 -10 ([DATE] - [DATE]) weekly-ad-09-10-september-10-september-16-ch…" at bounding box center [814, 153] width 1045 height 59
click at [283, 113] on link "Back" at bounding box center [278, 115] width 26 height 17
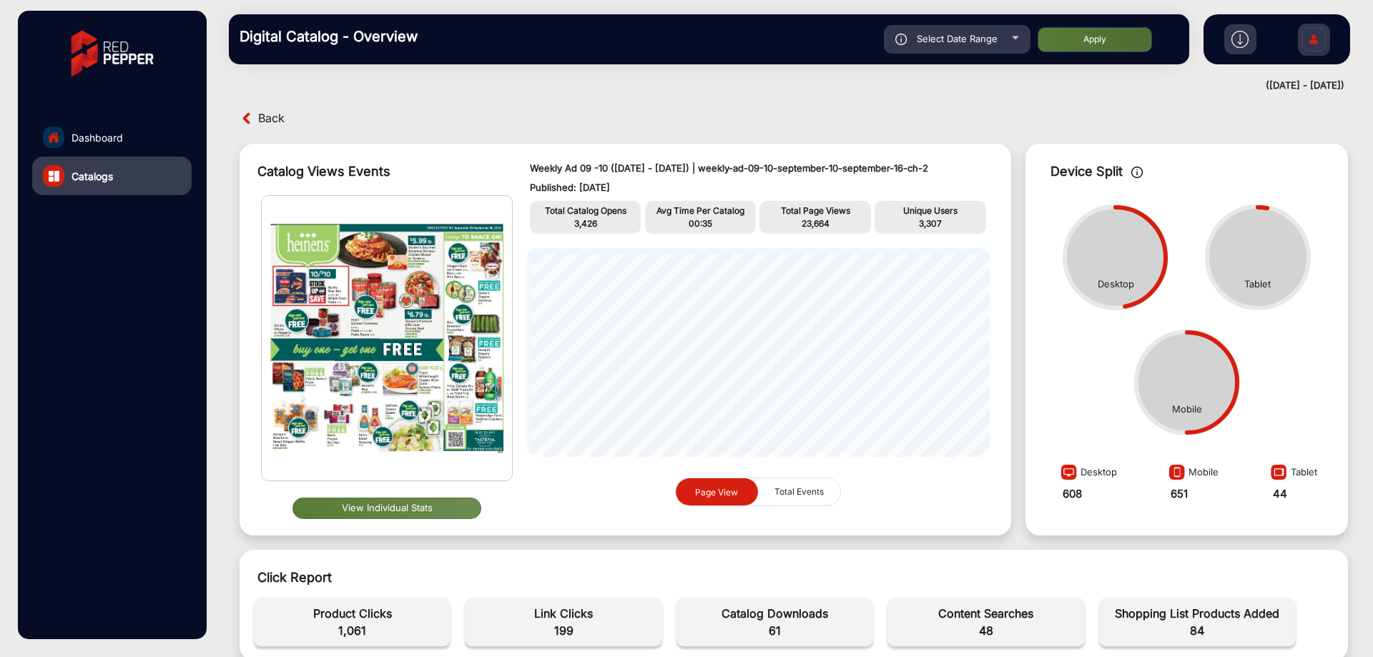
click at [277, 120] on span "Back" at bounding box center [271, 118] width 26 height 22
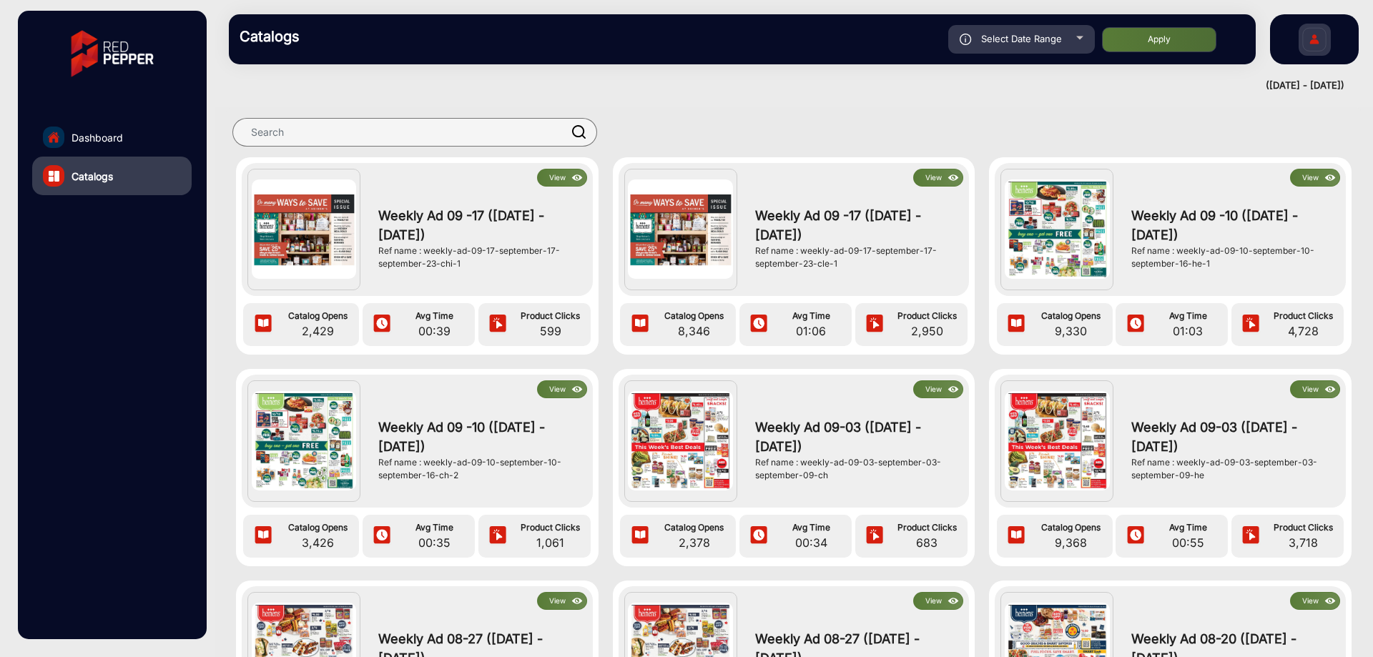
click at [1311, 177] on button "View" at bounding box center [1315, 178] width 50 height 18
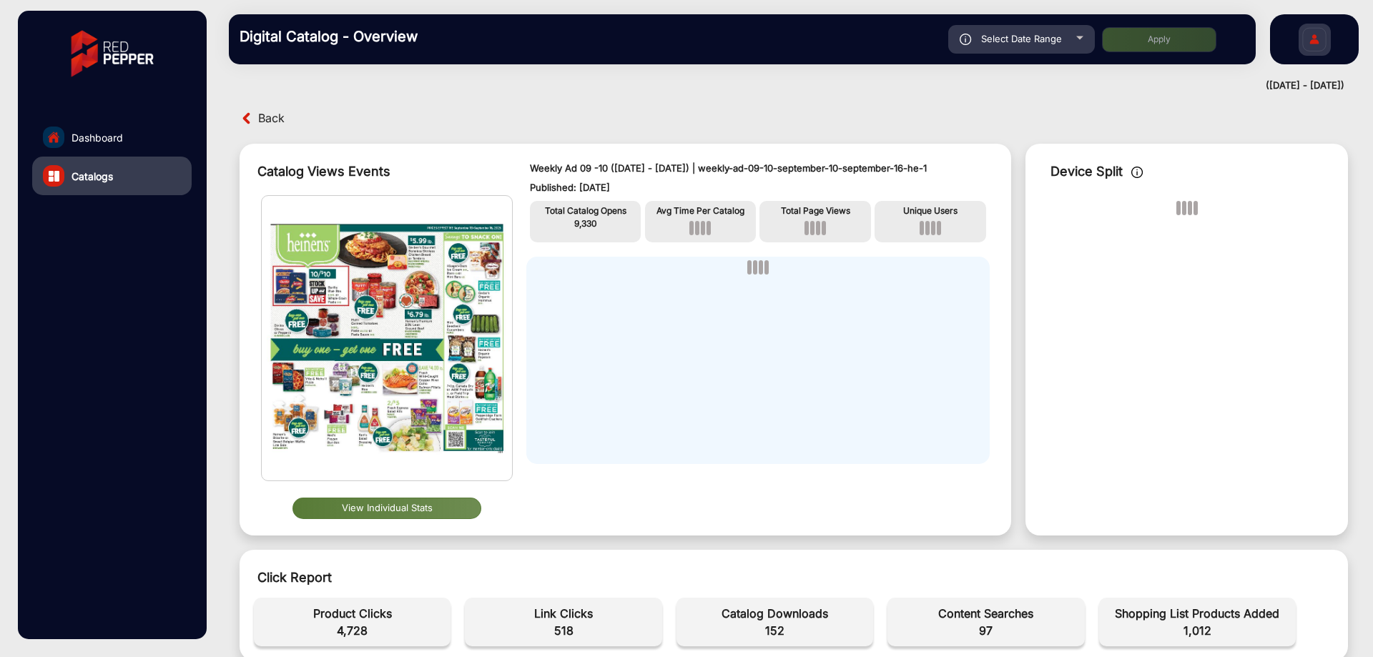
click at [365, 506] on button "View Individual Stats" at bounding box center [386, 508] width 189 height 21
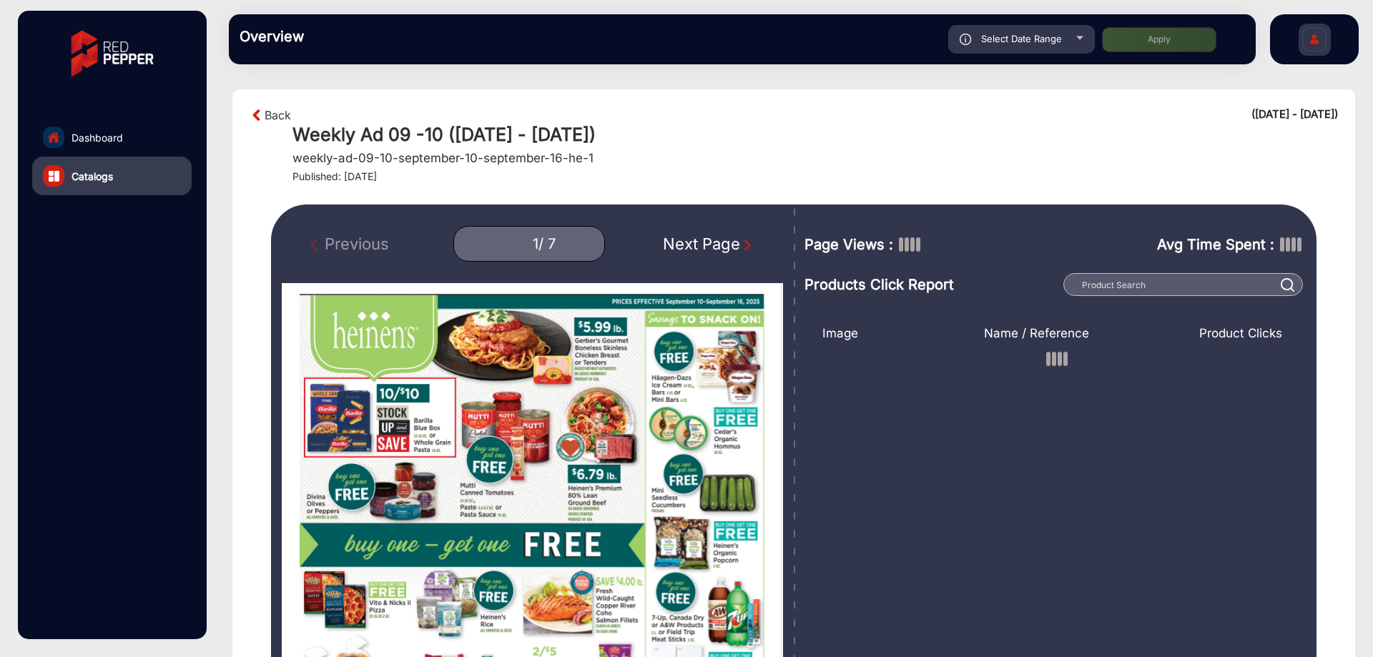
click at [741, 245] on img "Next Page" at bounding box center [747, 245] width 14 height 14
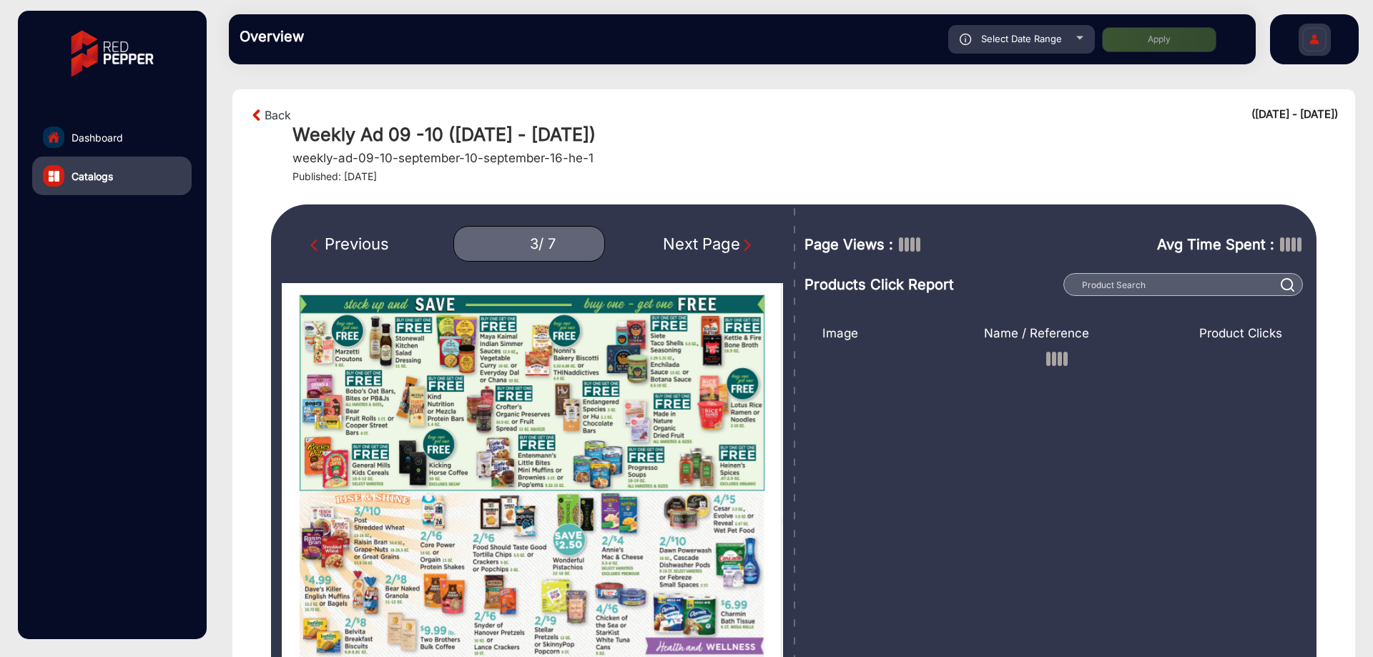
click at [741, 245] on img "Next Page" at bounding box center [747, 245] width 14 height 14
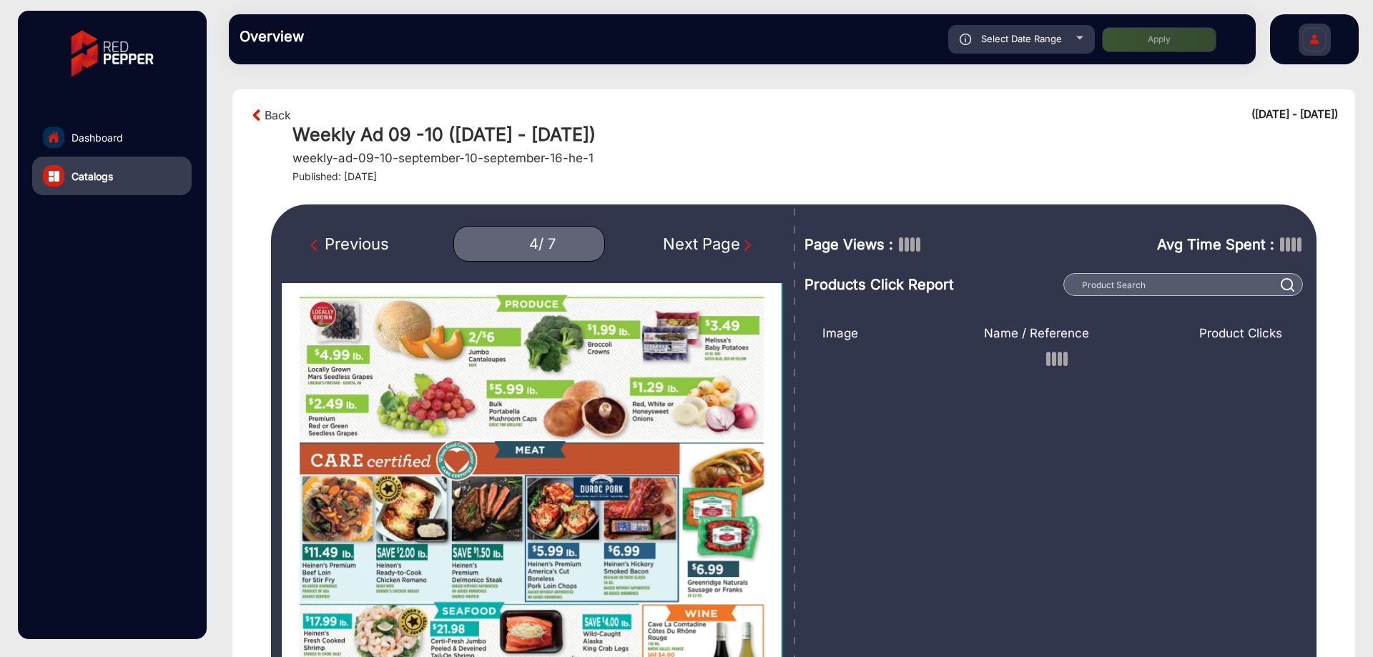
click at [741, 245] on img "Next Page" at bounding box center [747, 245] width 14 height 14
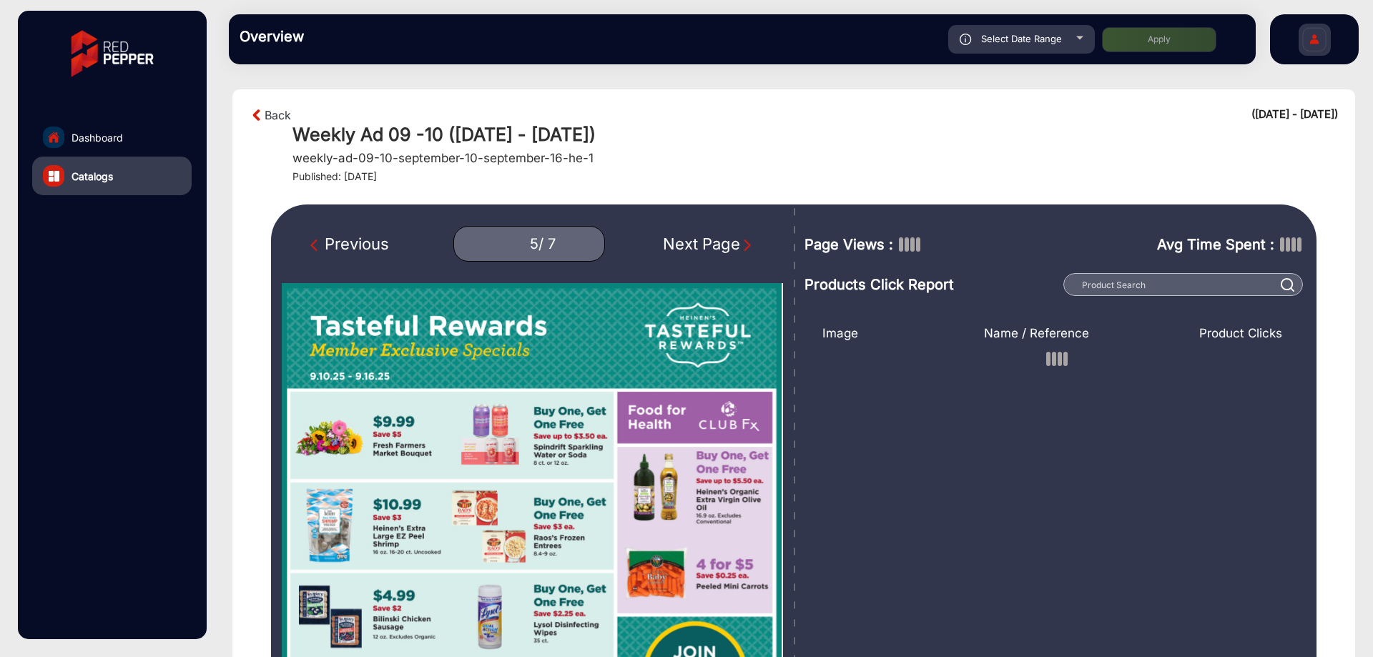
click at [742, 245] on img "Next Page" at bounding box center [747, 245] width 14 height 14
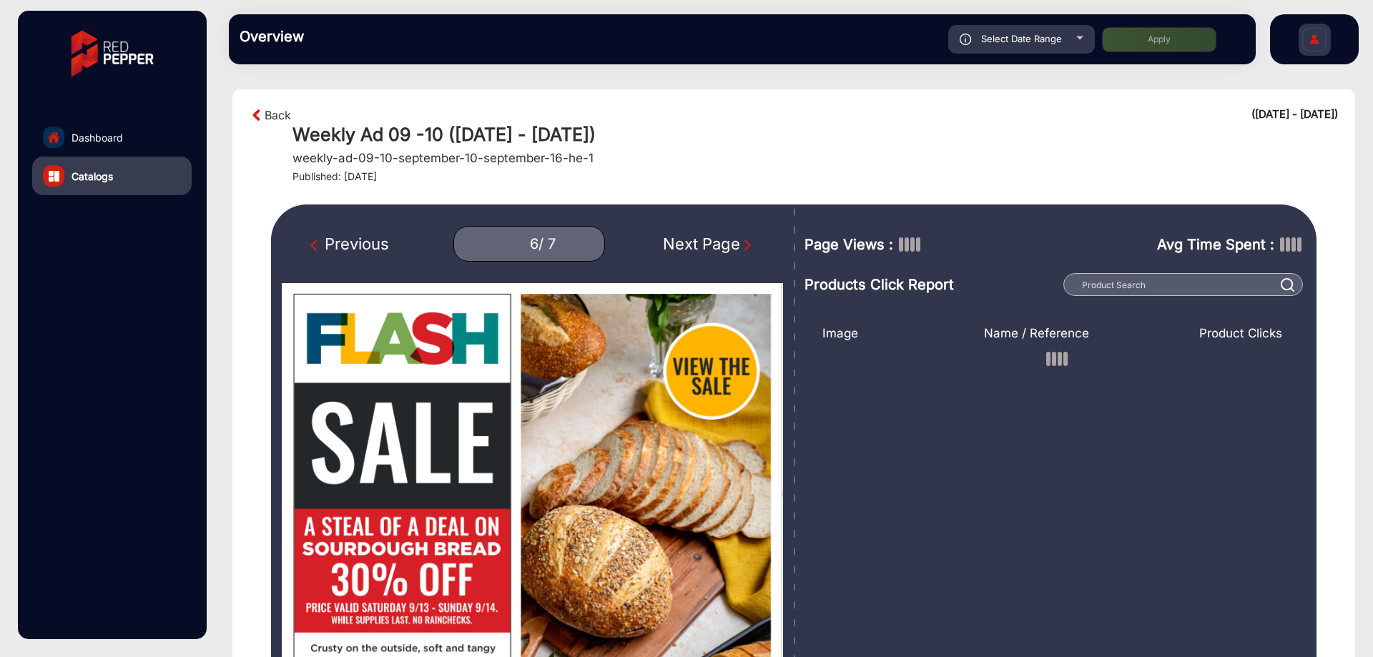
click at [742, 245] on img "Next Page" at bounding box center [747, 245] width 14 height 14
type input "7"
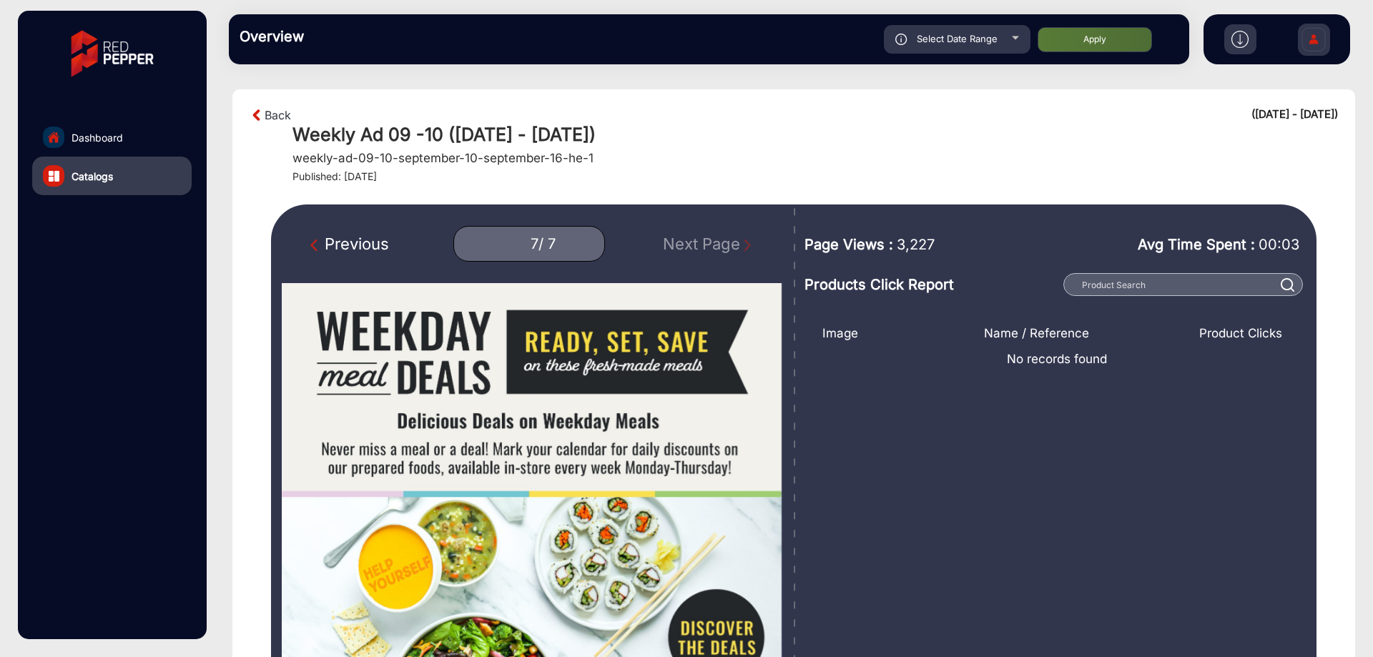
click at [914, 250] on span "3,227" at bounding box center [916, 244] width 38 height 21
click at [915, 250] on span "3,227" at bounding box center [916, 244] width 38 height 21
click at [924, 212] on div "Page Views : 3,227 Avg Time Spent : 00:03 Products Click Report" at bounding box center [1056, 251] width 505 height 92
click at [275, 113] on link "Back" at bounding box center [278, 115] width 26 height 17
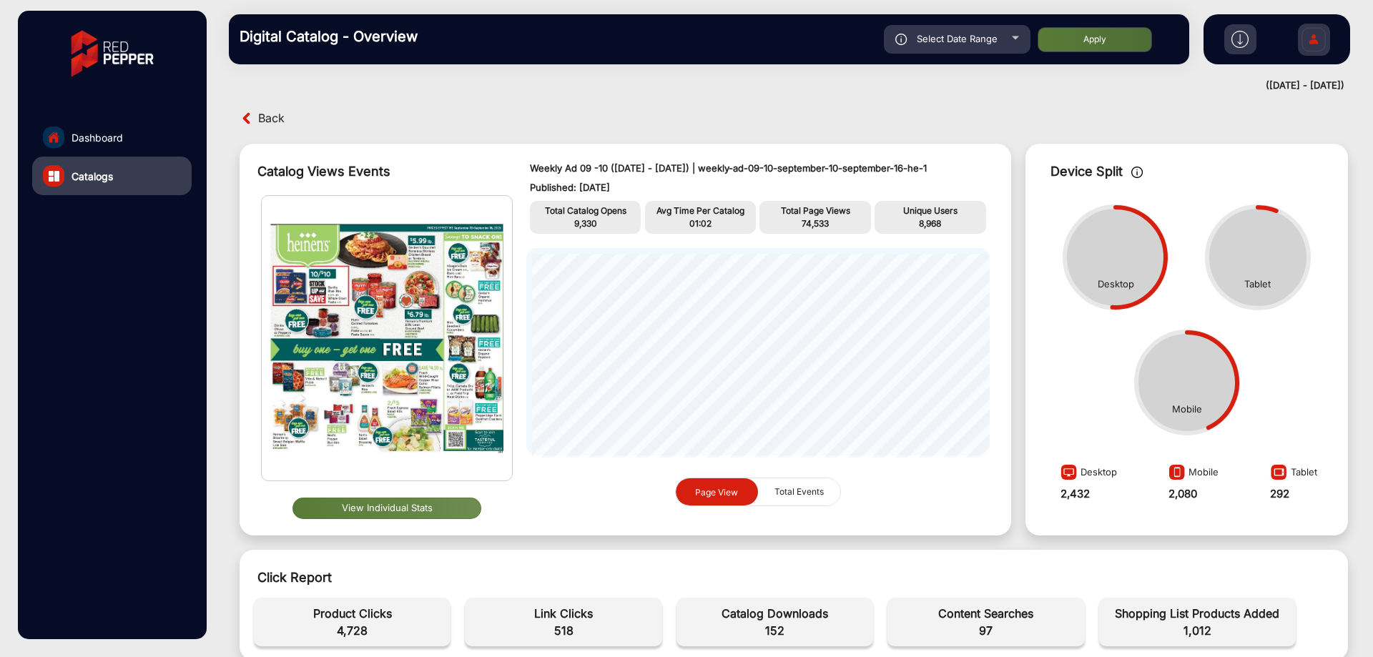
click at [275, 126] on span "Back" at bounding box center [271, 118] width 26 height 22
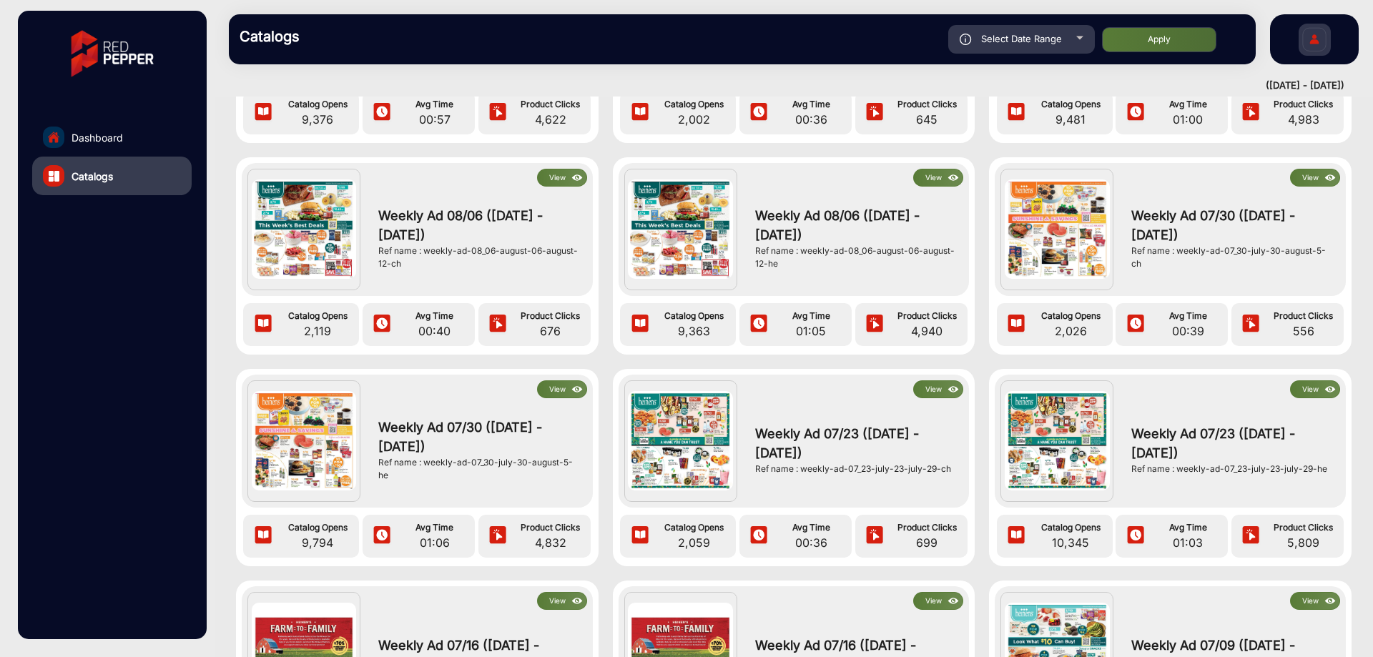
scroll to position [845, 0]
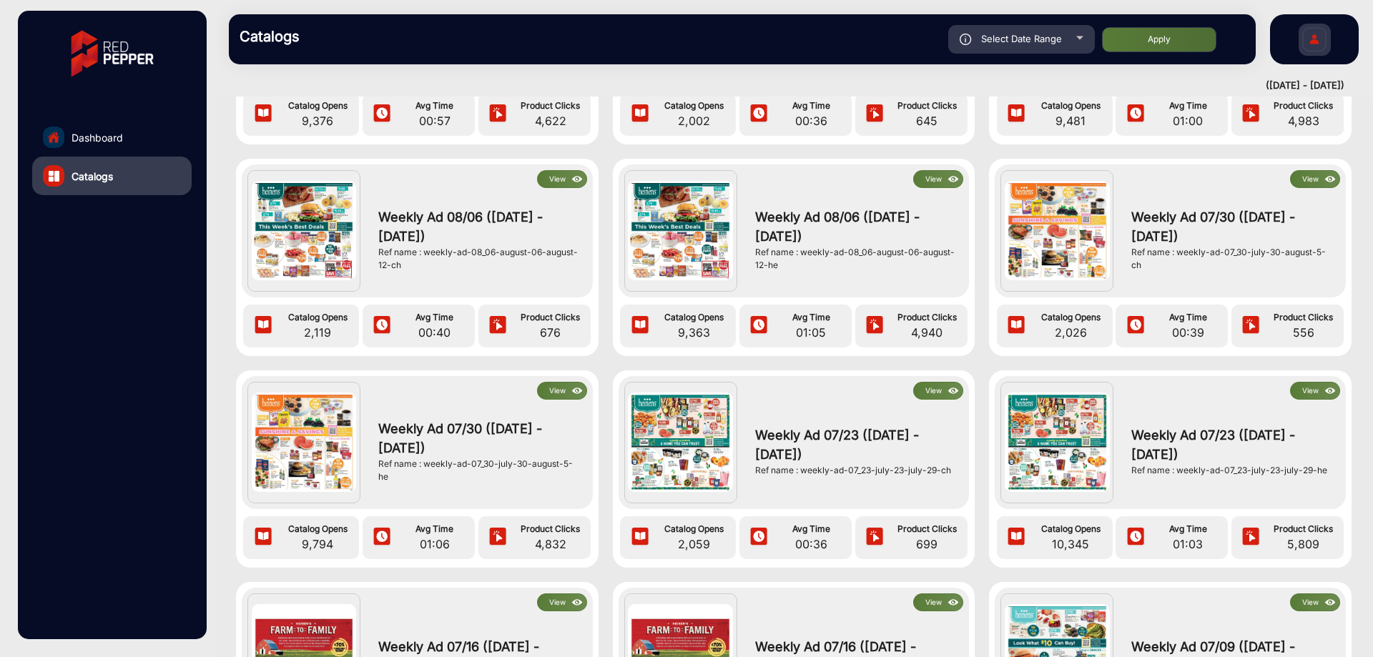
click at [927, 181] on button "View" at bounding box center [938, 179] width 50 height 18
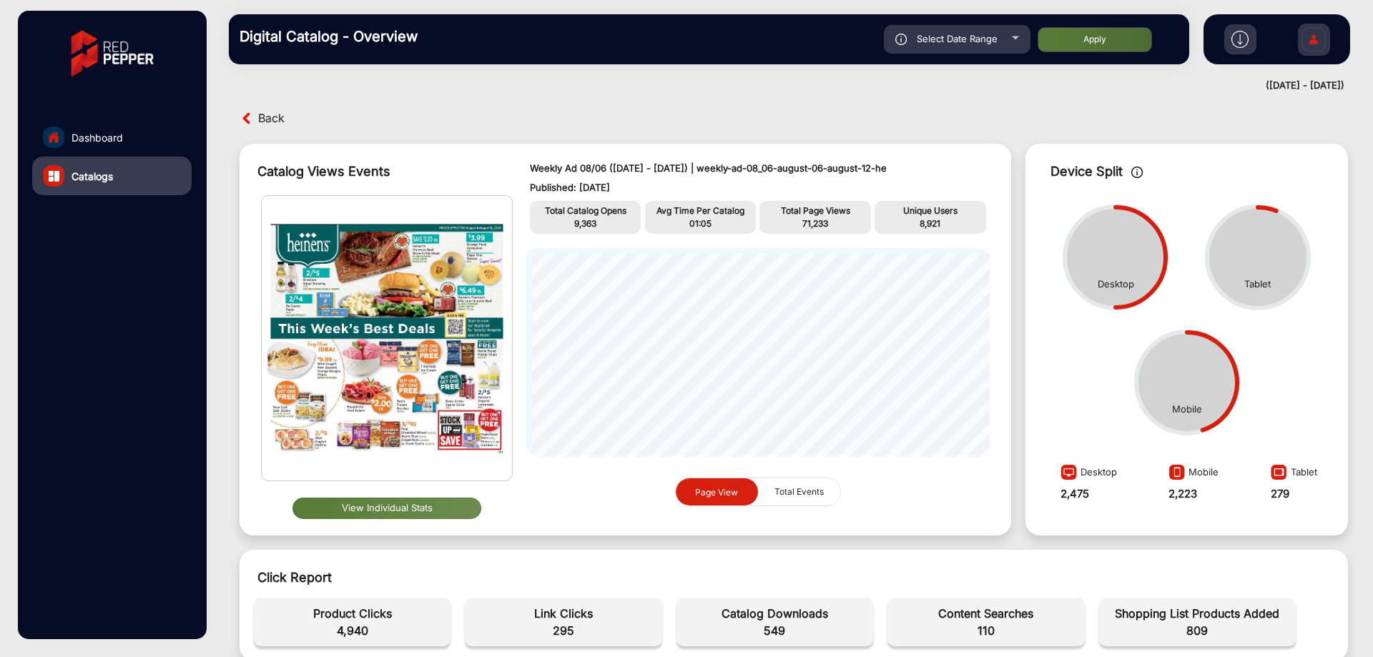
click at [1003, 54] on div "Digital Catalog - Overview Select Date Range [DATE] [DATE] – [DATE] [DATE] Hein…" at bounding box center [709, 39] width 960 height 50
click at [1003, 49] on div "Select Date Range" at bounding box center [957, 39] width 147 height 29
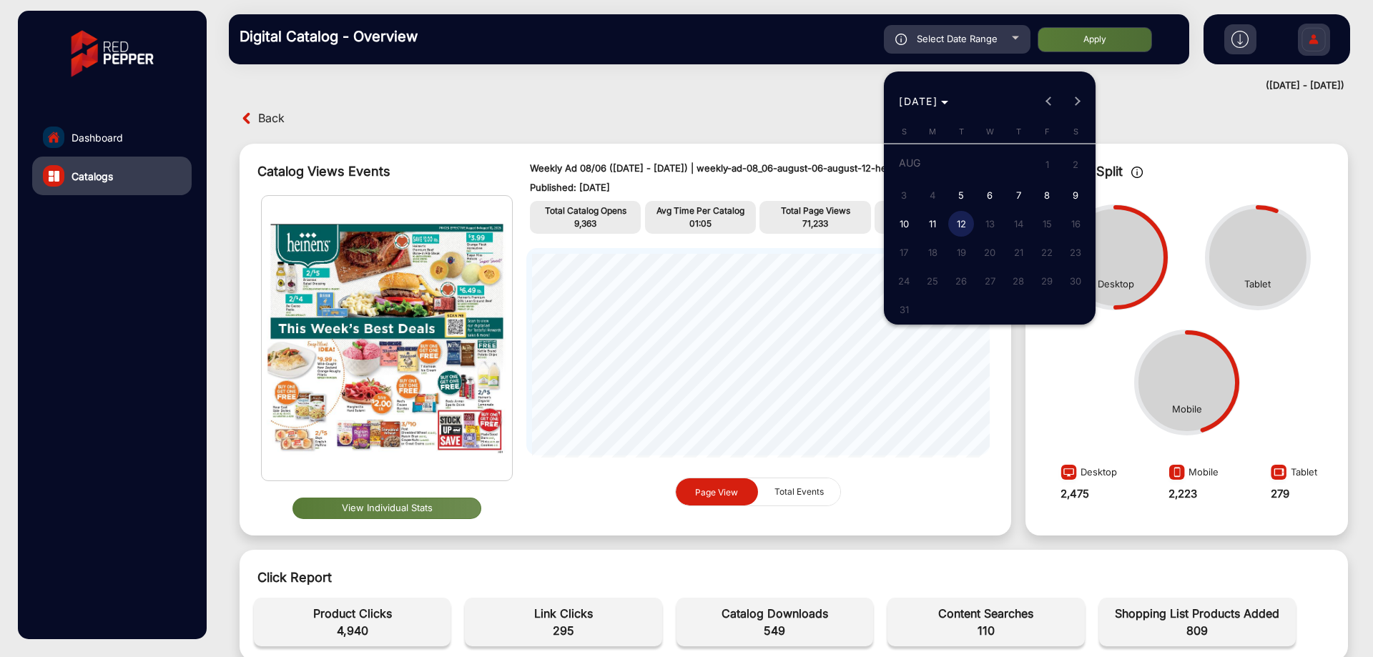
click at [659, 162] on div at bounding box center [686, 328] width 1373 height 657
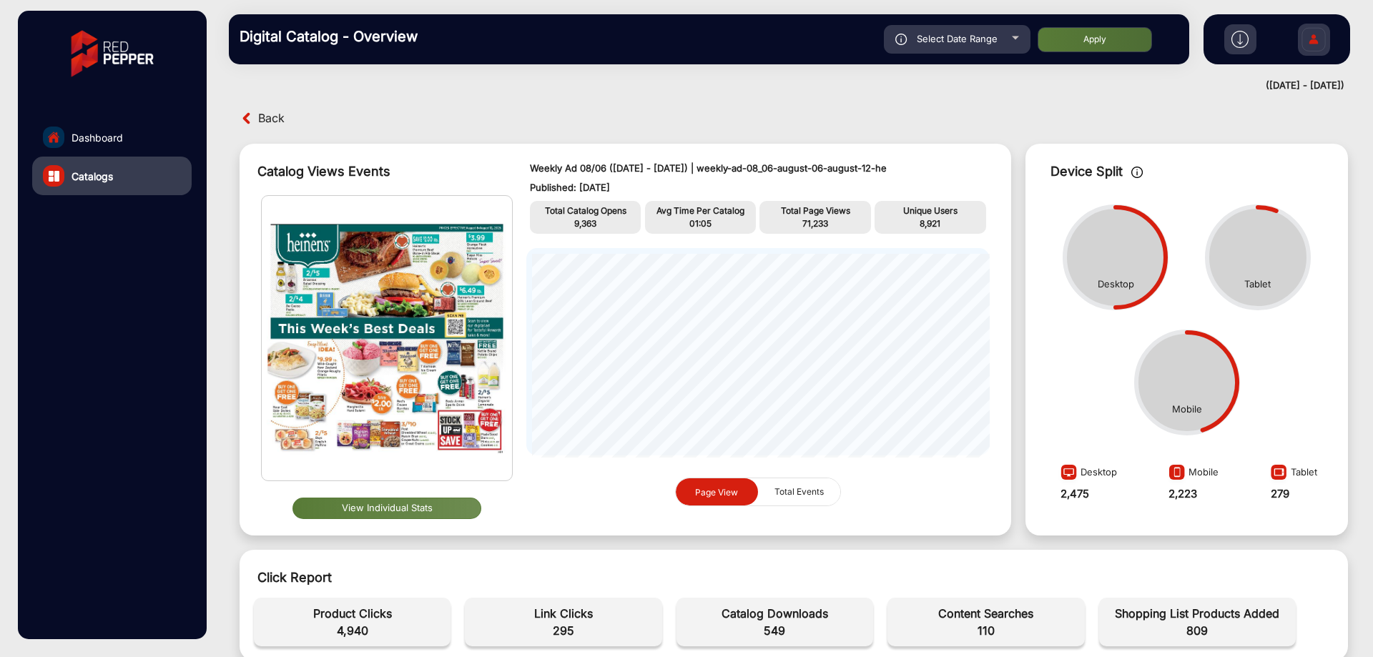
click at [974, 40] on span "Select Date Range" at bounding box center [957, 38] width 81 height 11
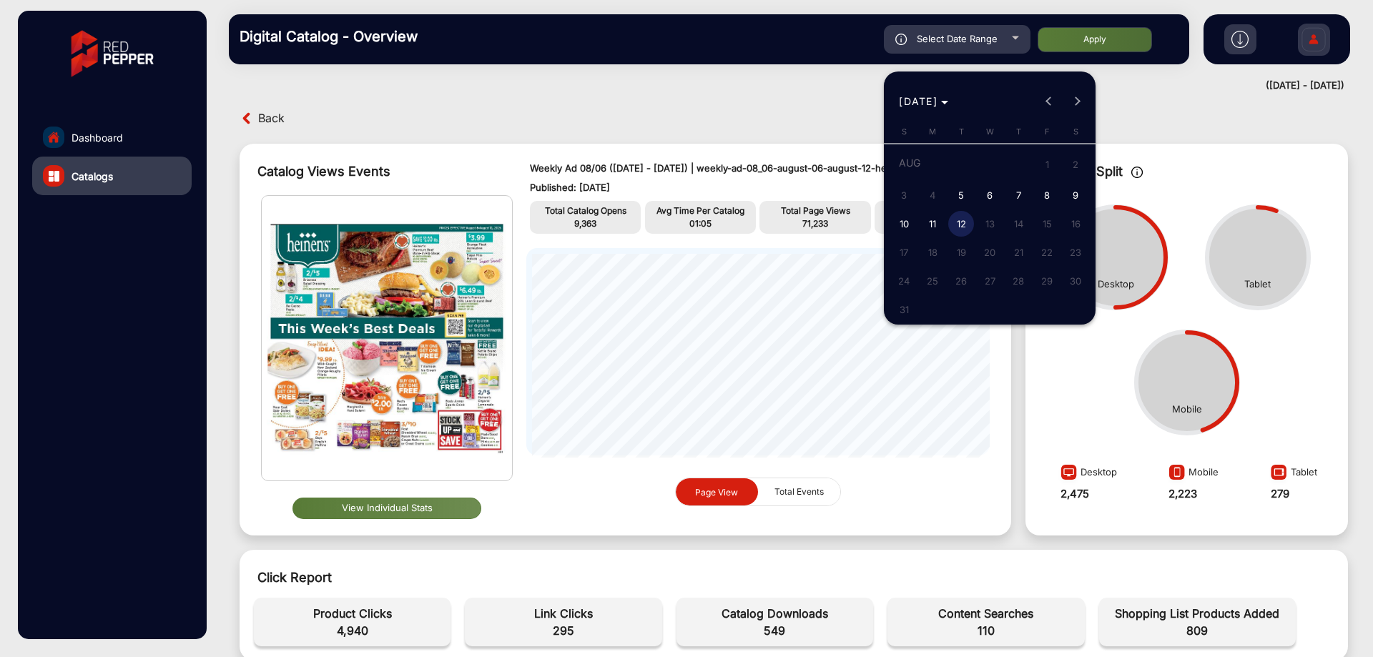
click at [517, 548] on div at bounding box center [686, 328] width 1373 height 657
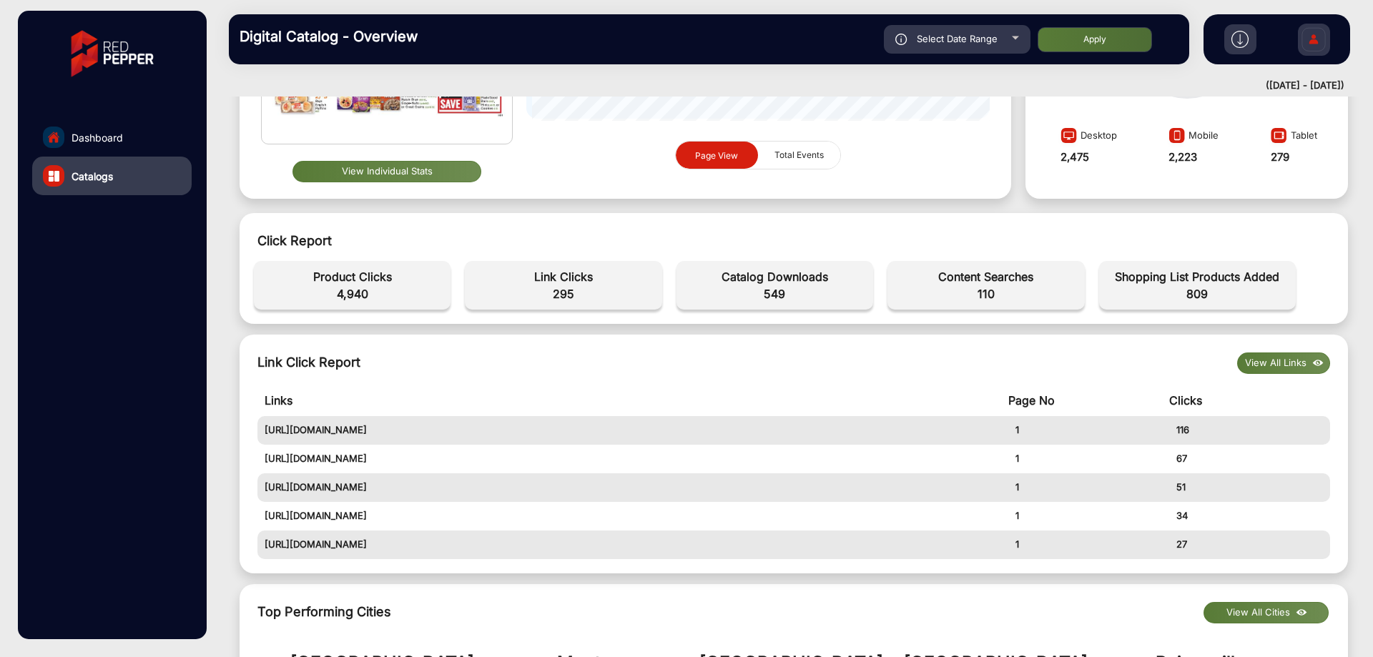
scroll to position [358, 0]
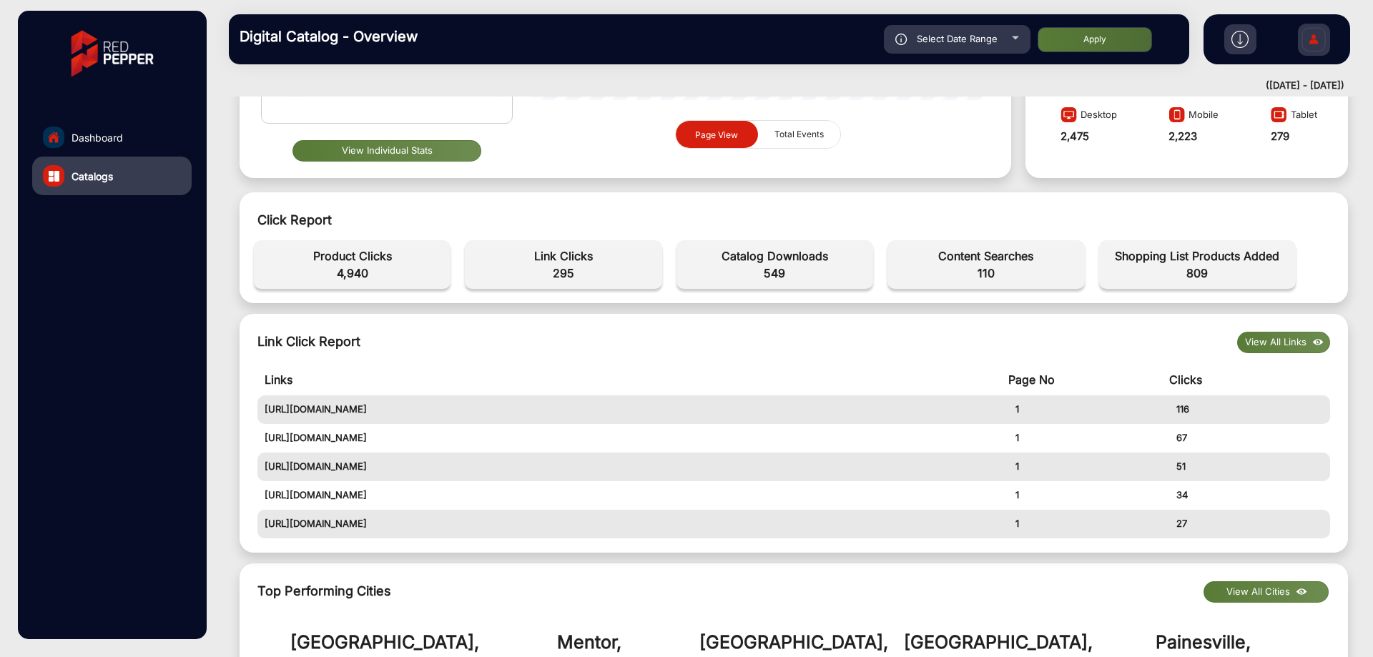
click at [393, 436] on td "[URL][DOMAIN_NAME]" at bounding box center [632, 438] width 751 height 29
drag, startPoint x: 1223, startPoint y: 431, endPoint x: 1138, endPoint y: 418, distance: 86.9
click at [1138, 418] on table "Links Page No Clicks [URL][DOMAIN_NAME] 1 116 [URL][DOMAIN_NAME] 1 67 [URL][DOM…" at bounding box center [793, 451] width 1072 height 174
click at [654, 415] on td "[URL][DOMAIN_NAME]" at bounding box center [632, 409] width 751 height 29
